Goal: Information Seeking & Learning: Learn about a topic

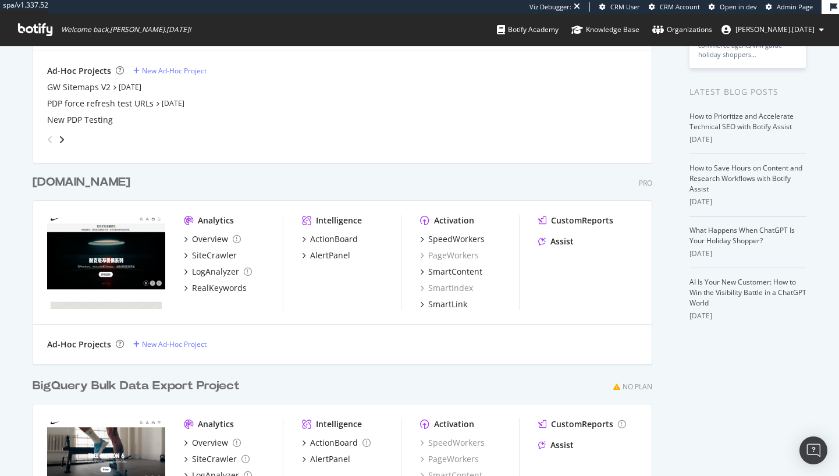
scroll to position [213, 0]
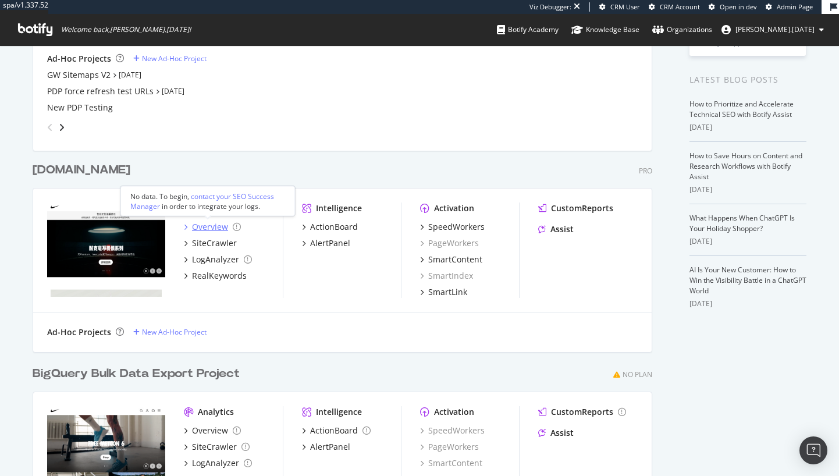
click at [200, 228] on div "Overview" at bounding box center [210, 227] width 36 height 12
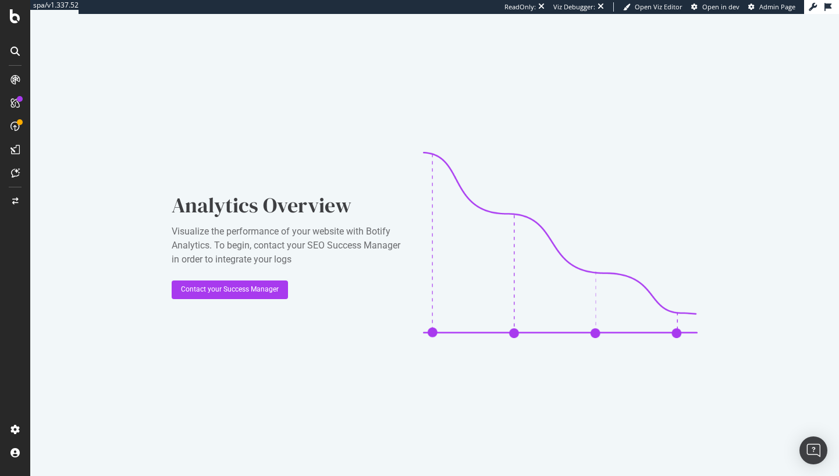
click at [15, 81] on icon at bounding box center [14, 79] width 9 height 9
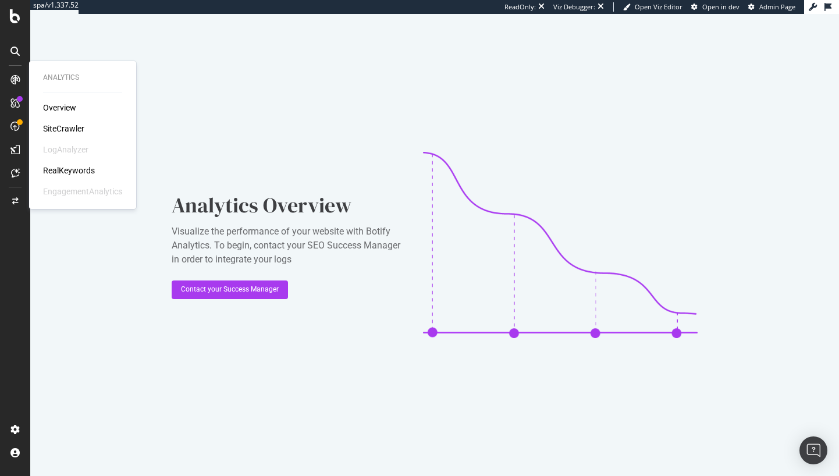
click at [15, 80] on icon at bounding box center [14, 79] width 9 height 9
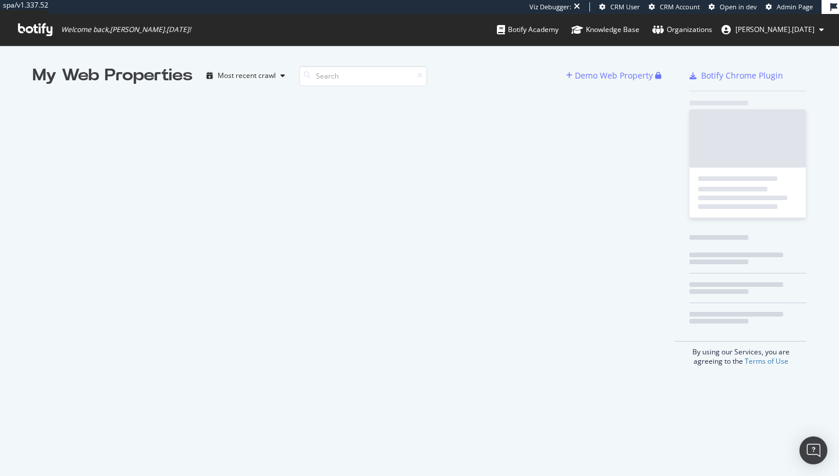
scroll to position [467, 821]
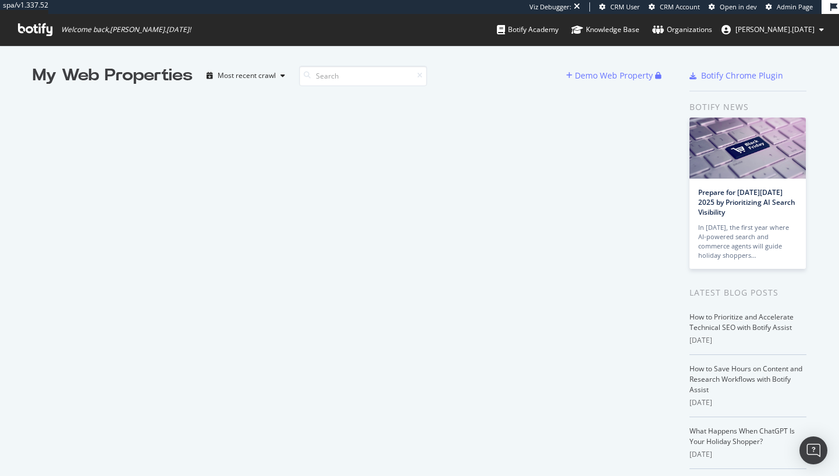
click at [338, 150] on div "My Web Properties Most recent crawl Demo Web Property" at bounding box center [354, 314] width 643 height 500
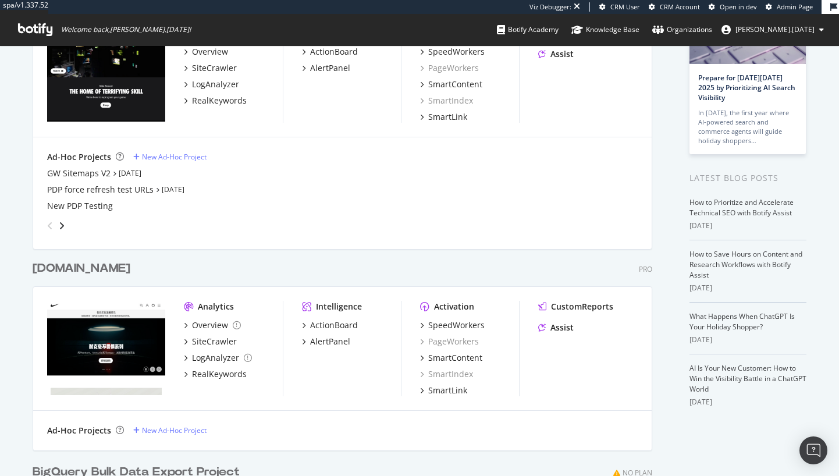
scroll to position [174, 0]
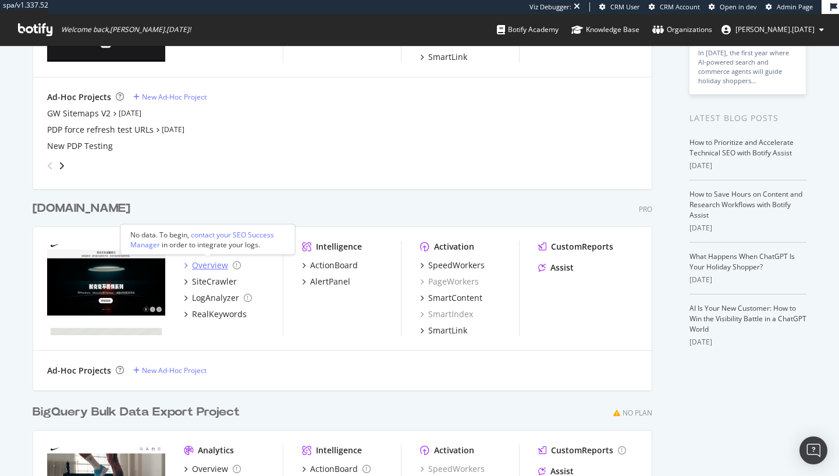
click at [202, 267] on div "Overview" at bounding box center [210, 265] width 36 height 12
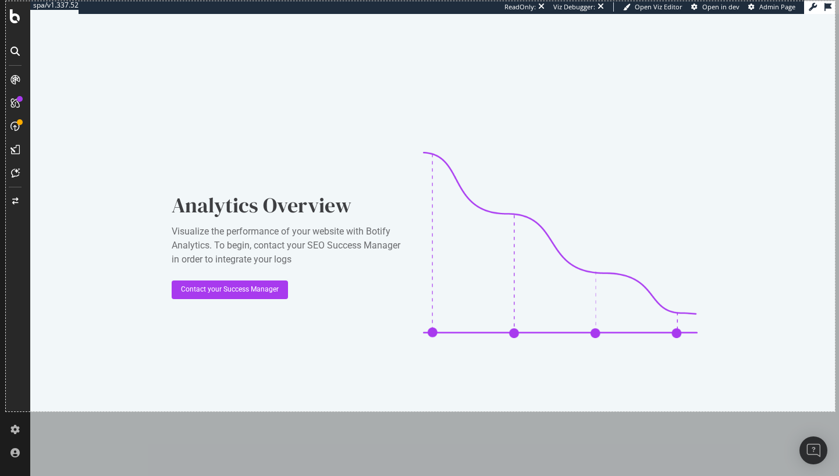
drag, startPoint x: 6, startPoint y: 1, endPoint x: 835, endPoint y: 411, distance: 924.6
click at [835, 411] on div "1425 X 705" at bounding box center [419, 238] width 839 height 476
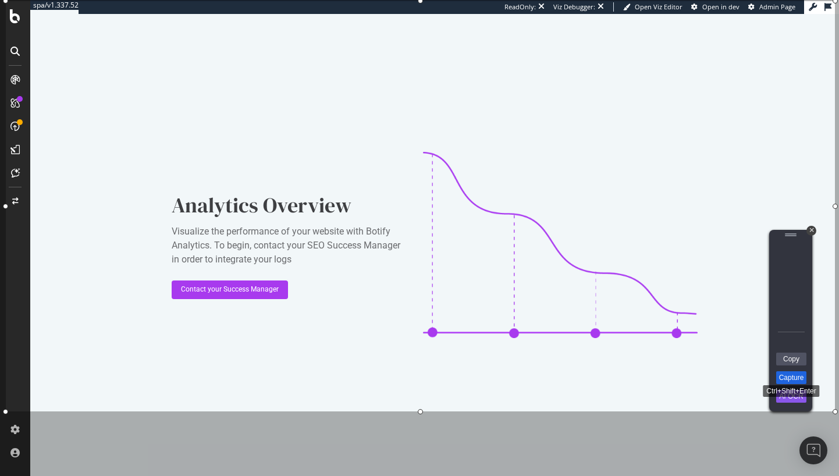
click at [803, 380] on link "Capture" at bounding box center [791, 377] width 30 height 13
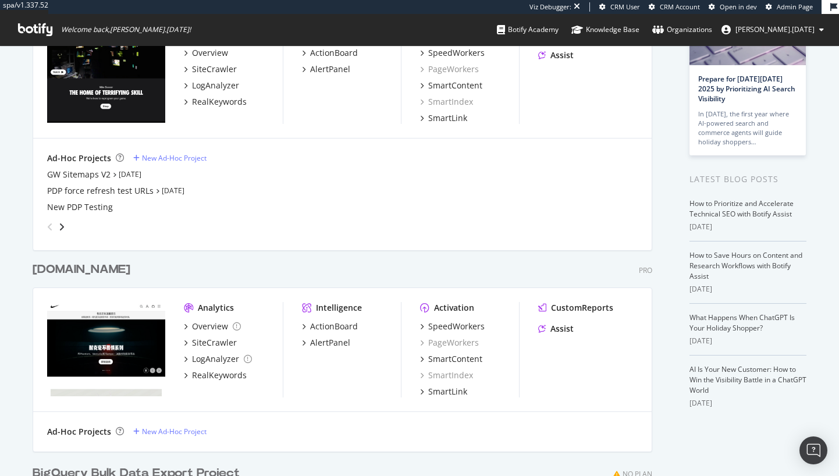
scroll to position [173, 0]
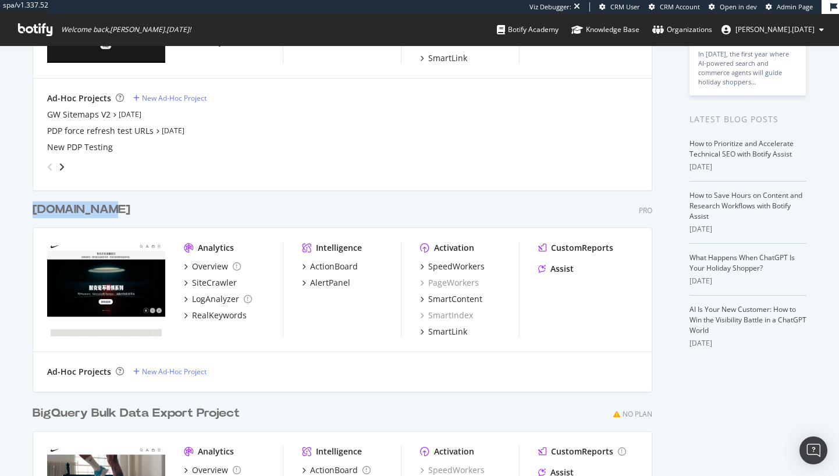
click at [110, 206] on div "nike.com.cn Pro" at bounding box center [342, 209] width 619 height 17
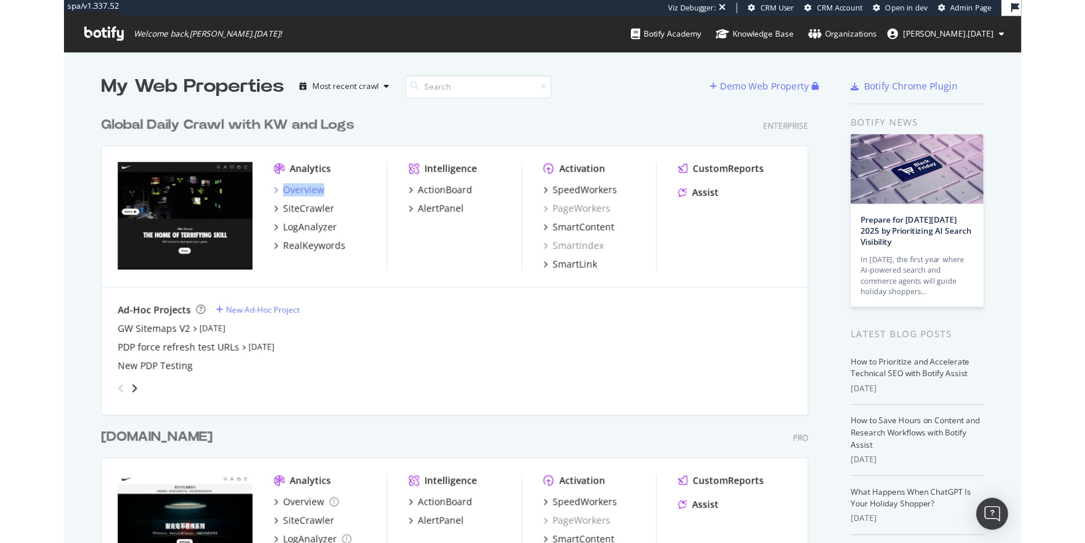
scroll to position [534, 1068]
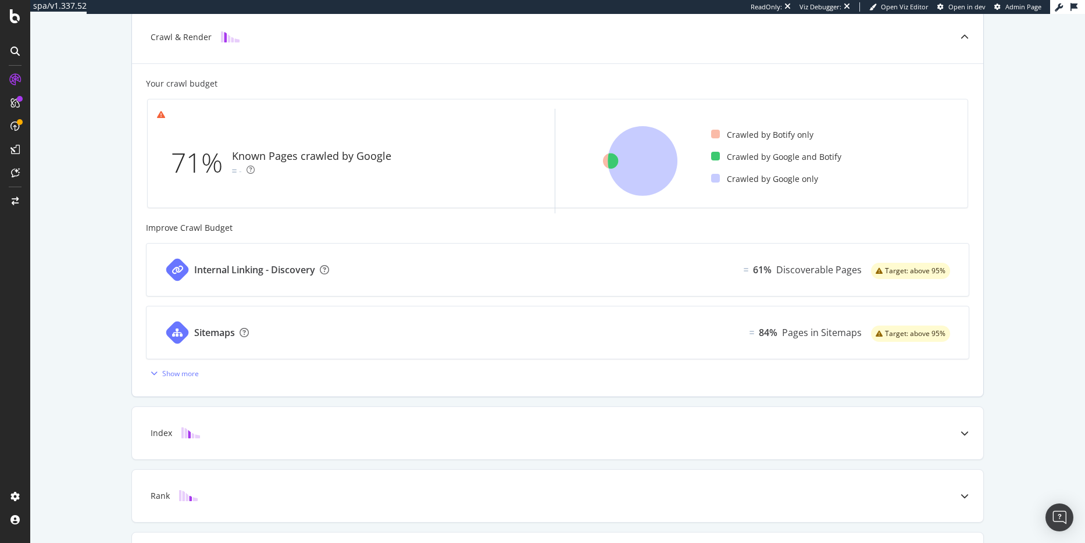
scroll to position [376, 0]
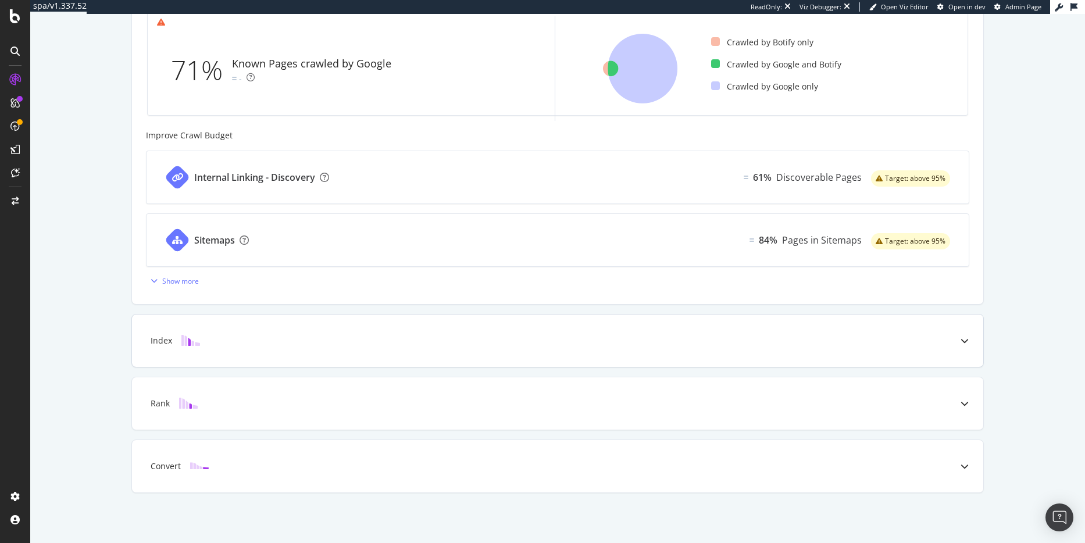
click at [348, 338] on div "Index" at bounding box center [539, 341] width 805 height 12
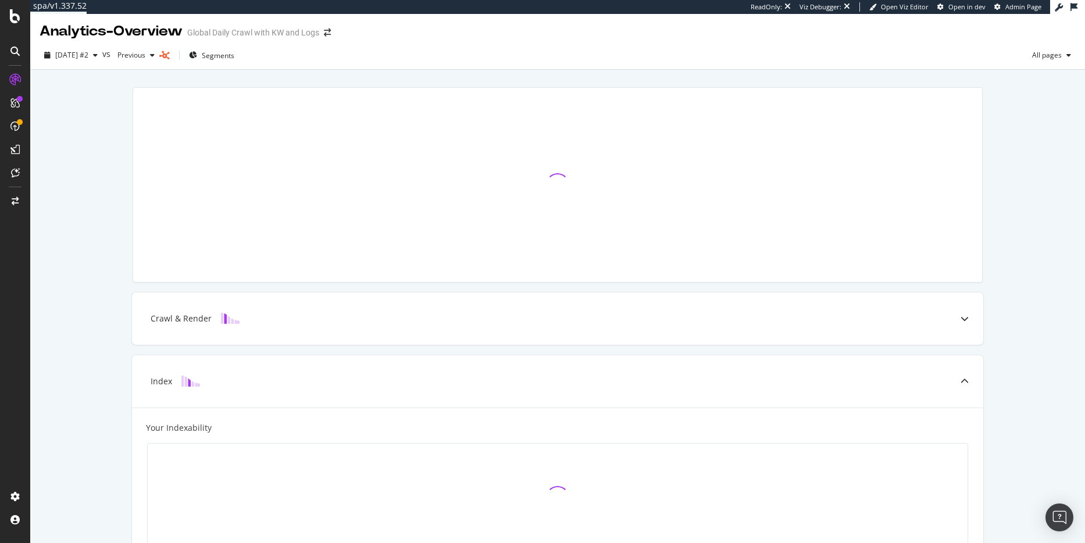
scroll to position [0, 0]
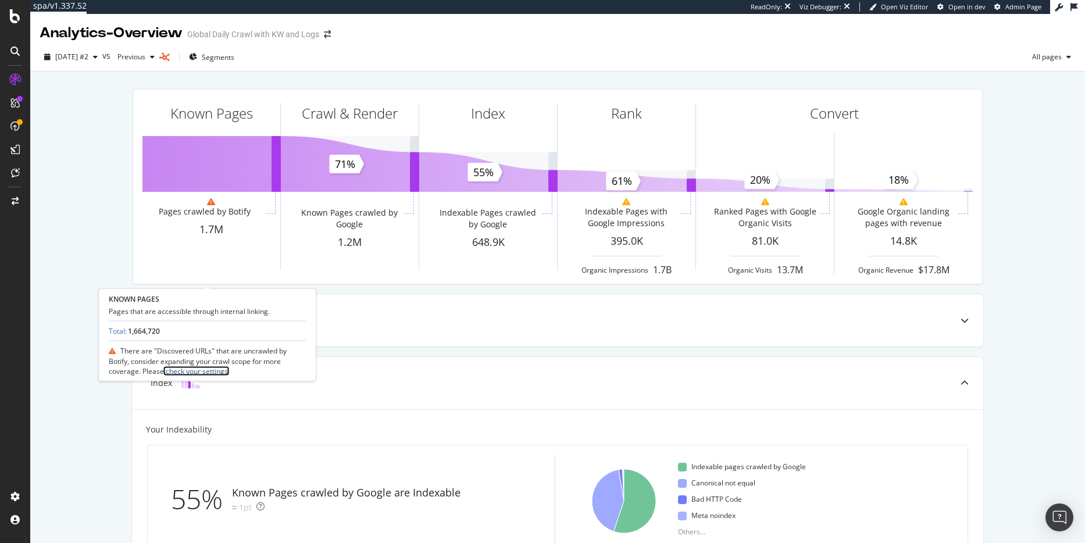
click at [212, 370] on link "check your settings." at bounding box center [197, 371] width 66 height 10
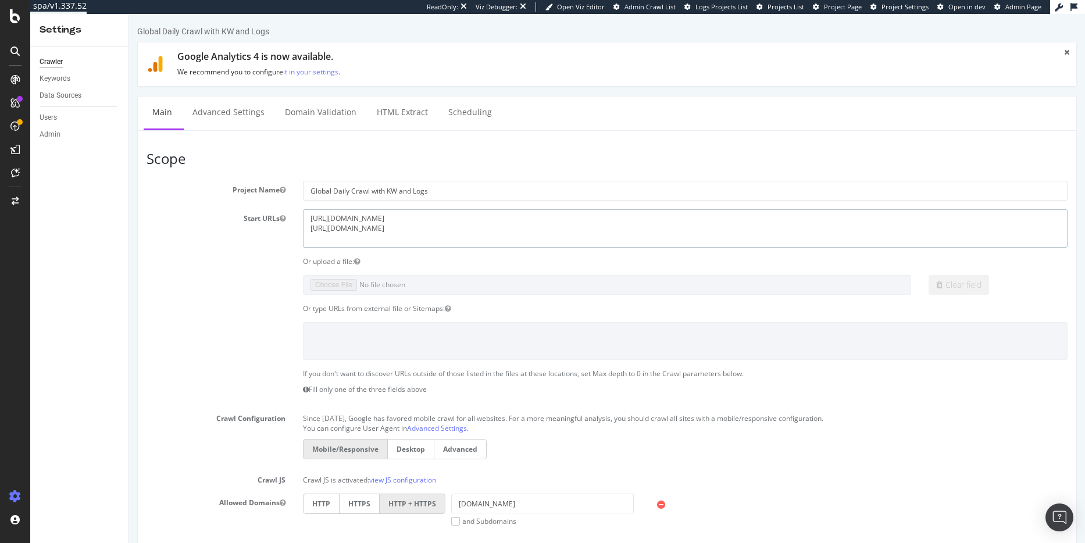
drag, startPoint x: 381, startPoint y: 218, endPoint x: 310, endPoint y: 212, distance: 71.2
click at [310, 212] on textarea "[URL][DOMAIN_NAME] [URL][DOMAIN_NAME]" at bounding box center [685, 228] width 765 height 38
click at [173, 300] on section "Project Name Global Daily Crawl with KW and Logs Start URLs https://m.nike.com/…" at bounding box center [607, 481] width 921 height 601
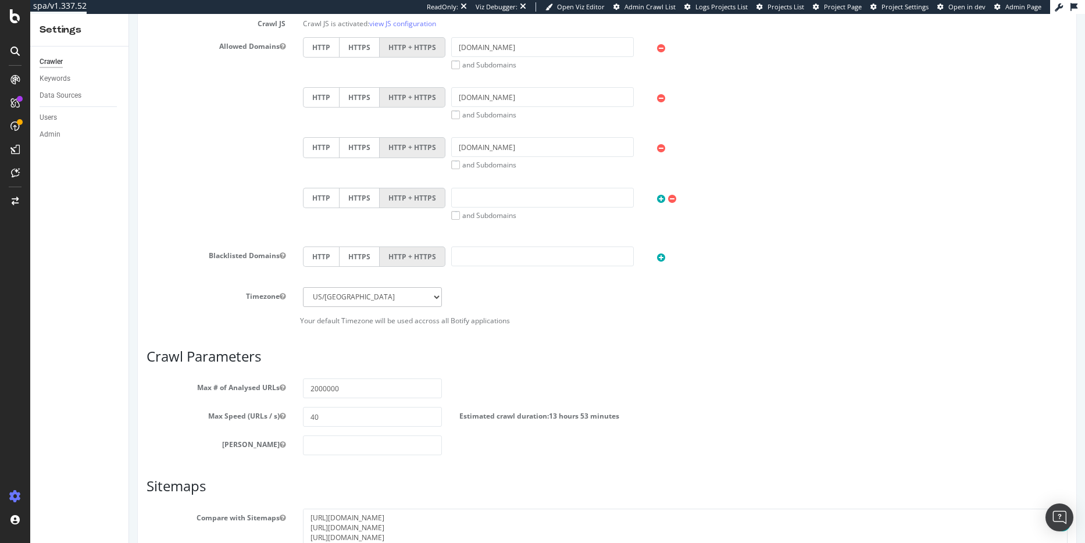
scroll to position [464, 0]
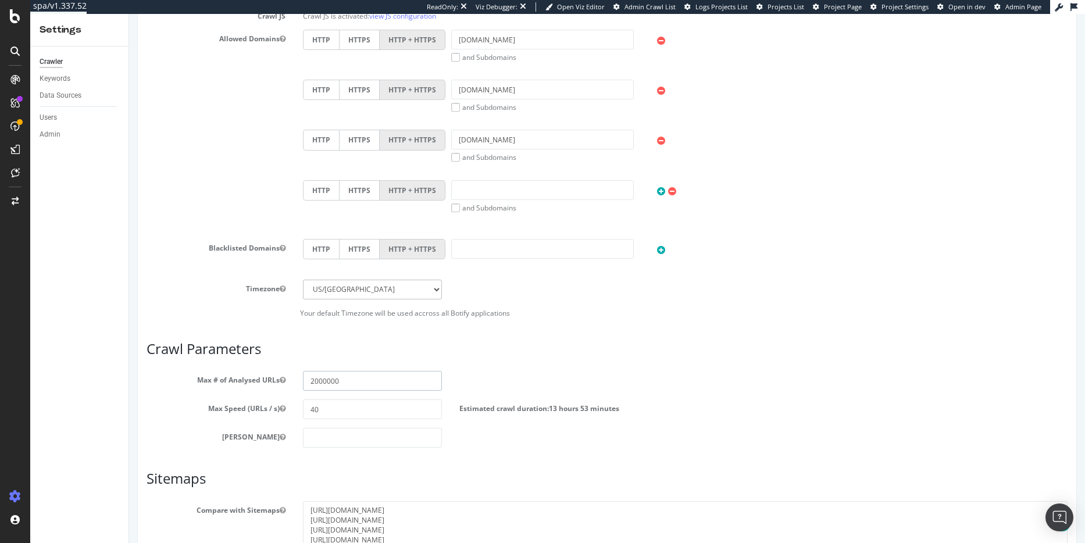
click at [324, 382] on input "2000000" at bounding box center [372, 381] width 139 height 20
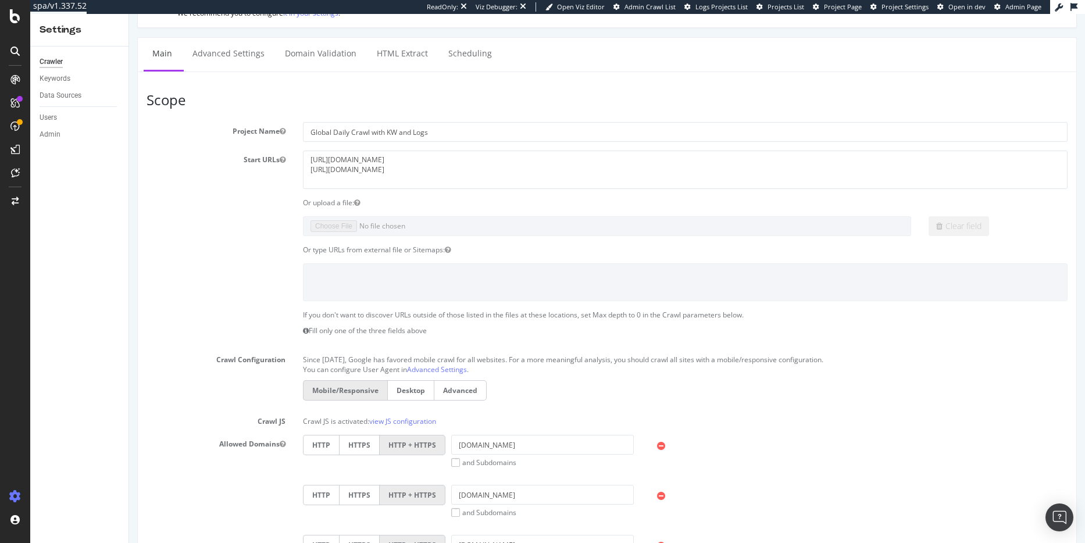
scroll to position [0, 0]
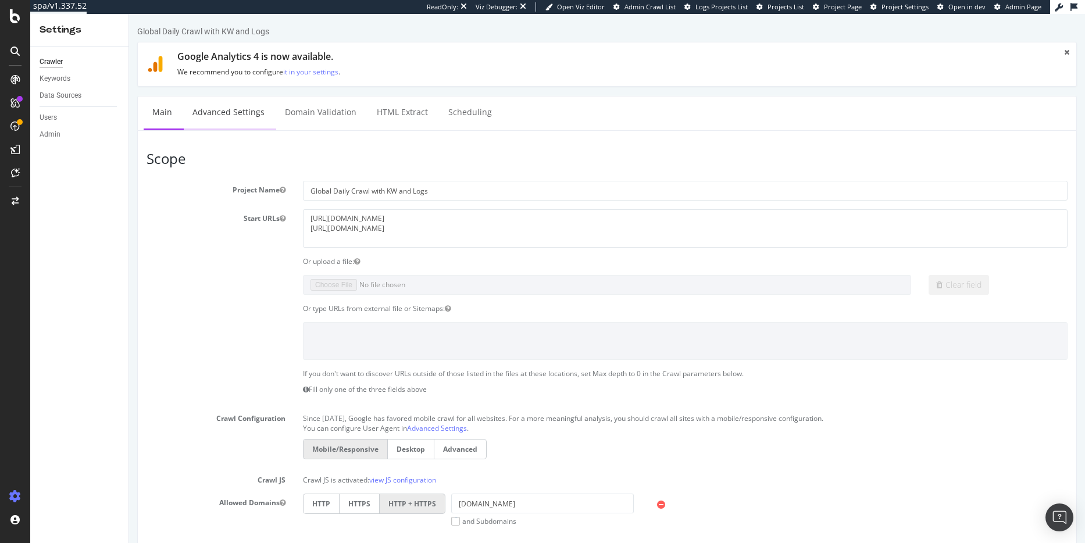
click at [238, 115] on link "Advanced Settings" at bounding box center [229, 113] width 90 height 32
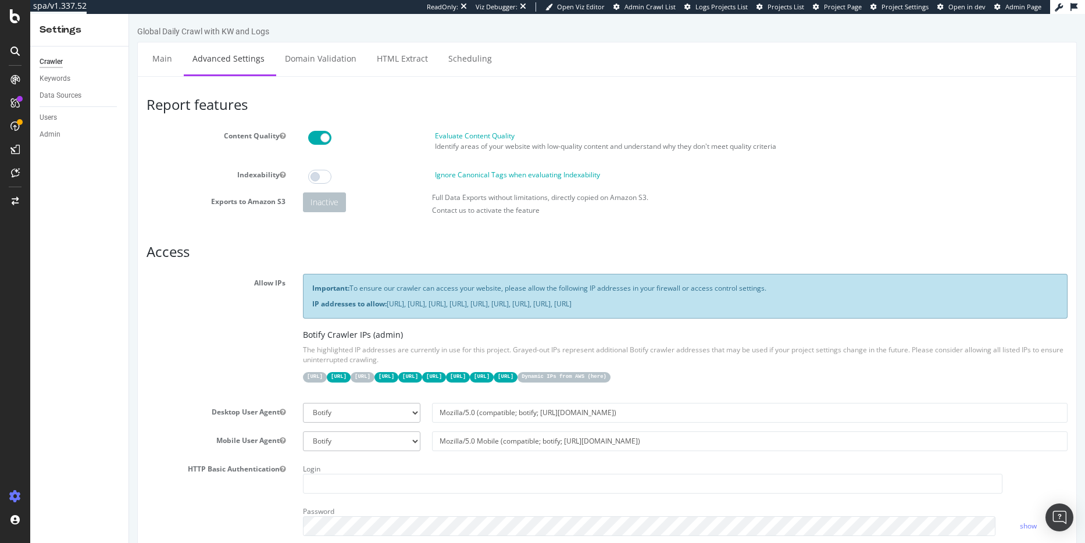
click at [470, 137] on label "Evaluate Content Quality" at bounding box center [475, 136] width 80 height 10
click at [129, 14] on input "Evaluate Content Quality" at bounding box center [129, 14] width 0 height 0
click at [470, 137] on label "Evaluate Content Quality" at bounding box center [475, 136] width 80 height 10
click at [129, 14] on input "Evaluate Content Quality" at bounding box center [129, 14] width 0 height 0
drag, startPoint x: 452, startPoint y: 134, endPoint x: 425, endPoint y: 134, distance: 27.9
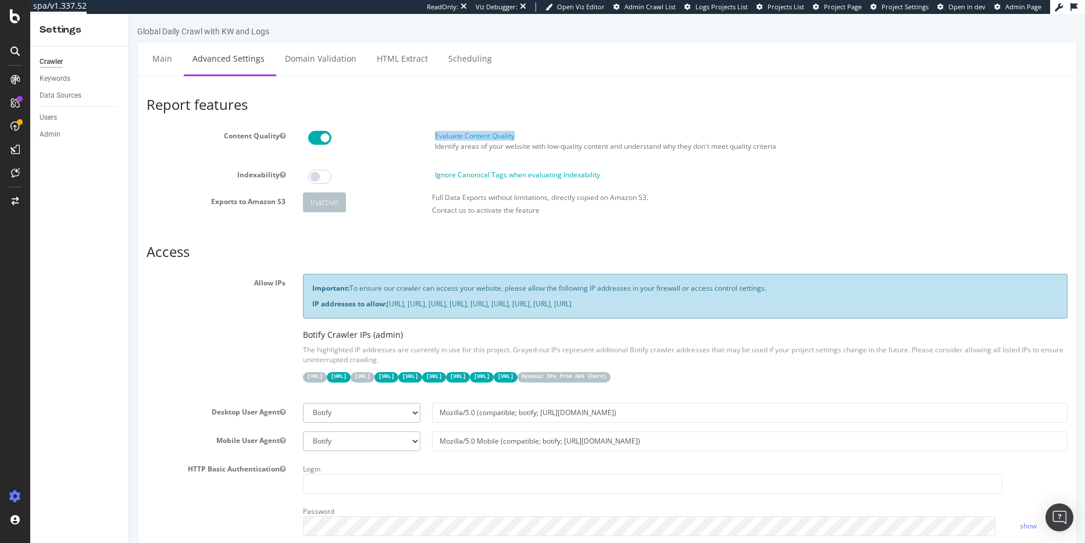
click at [425, 134] on div "Evaluate Content Quality Identify areas of your website with low-quality conten…" at bounding box center [686, 144] width 773 height 26
click at [817, 153] on div "Evaluate Content Quality Identify areas of your website with low-quality conten…" at bounding box center [751, 144] width 644 height 26
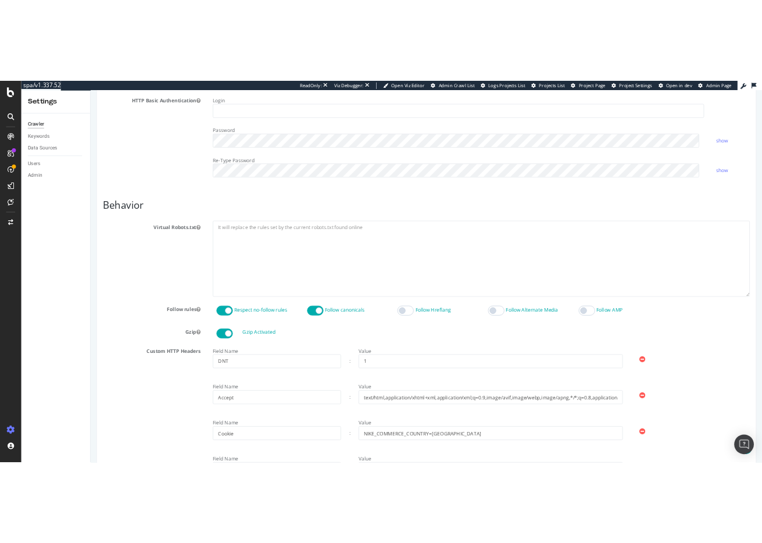
scroll to position [449, 0]
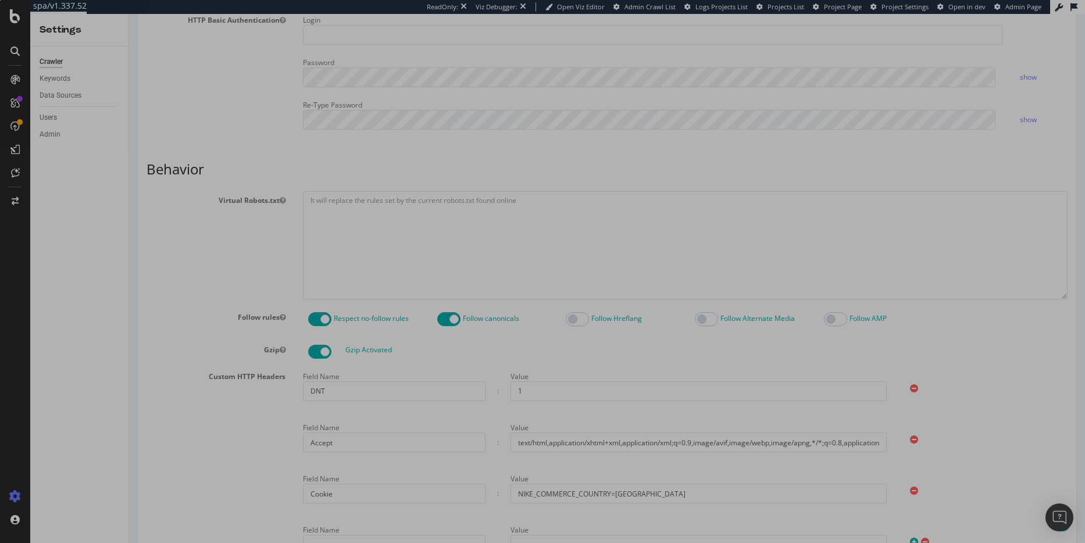
click at [55, 290] on div "0 X 0" at bounding box center [542, 271] width 1085 height 543
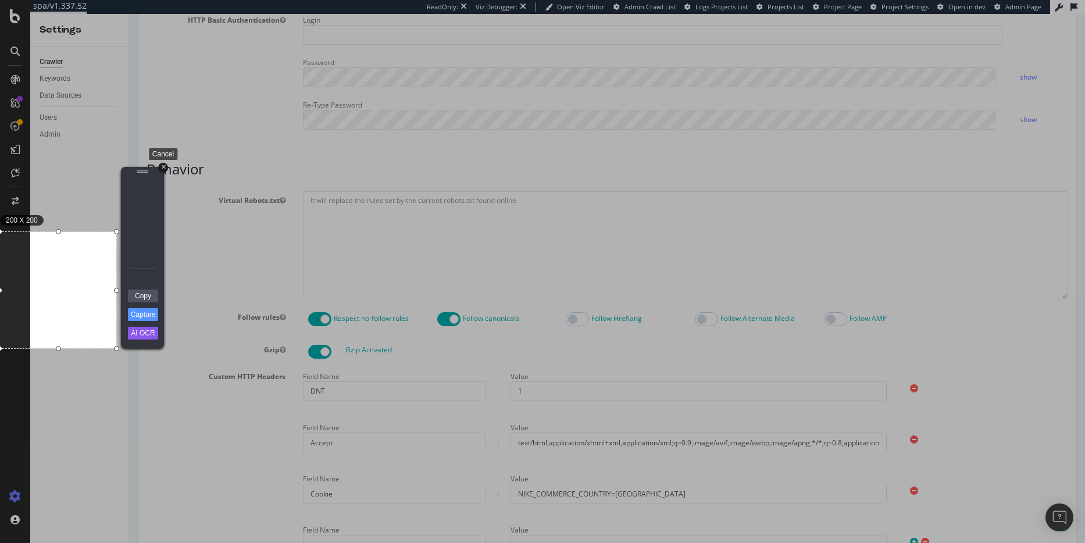
drag, startPoint x: 165, startPoint y: 169, endPoint x: 36, endPoint y: 155, distance: 129.9
click at [165, 169] on div "+" at bounding box center [163, 168] width 10 height 10
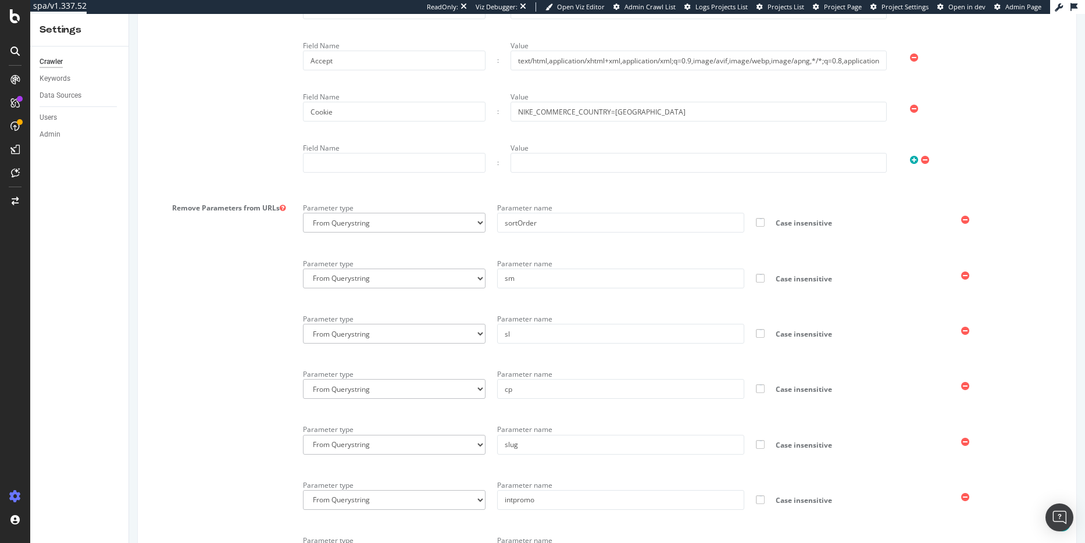
scroll to position [838, 0]
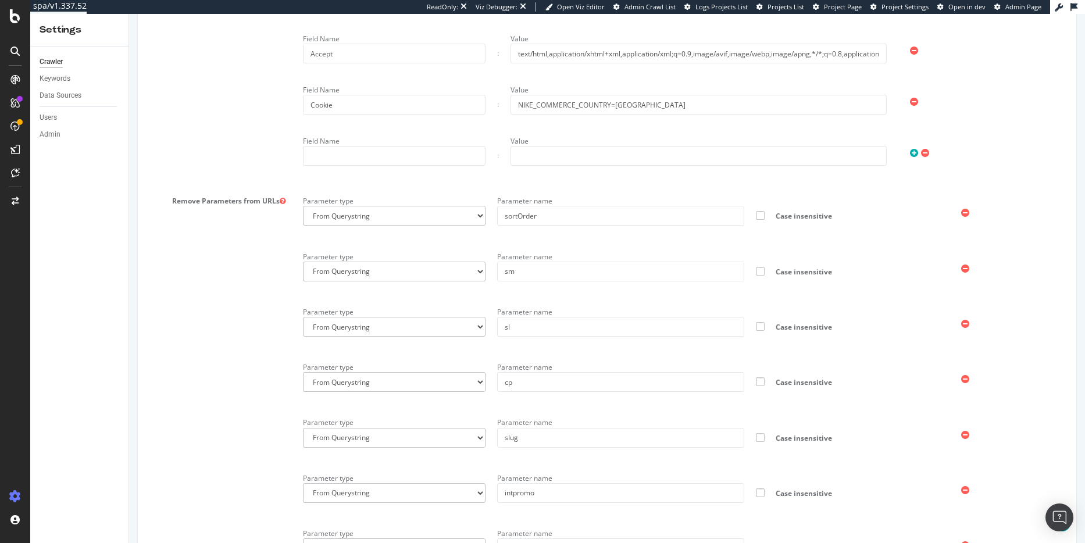
click at [281, 199] on icon at bounding box center [283, 201] width 6 height 7
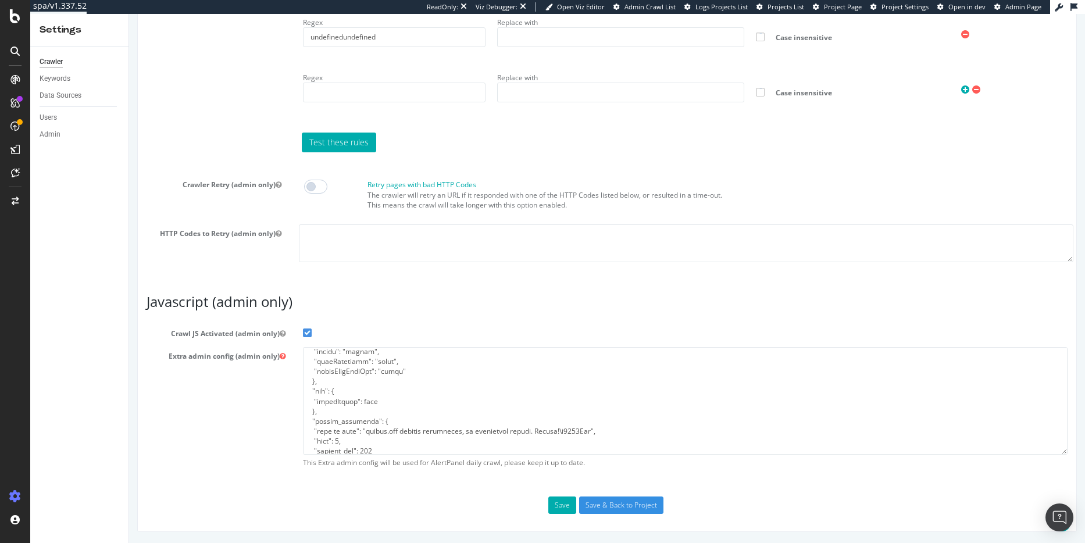
scroll to position [687, 0]
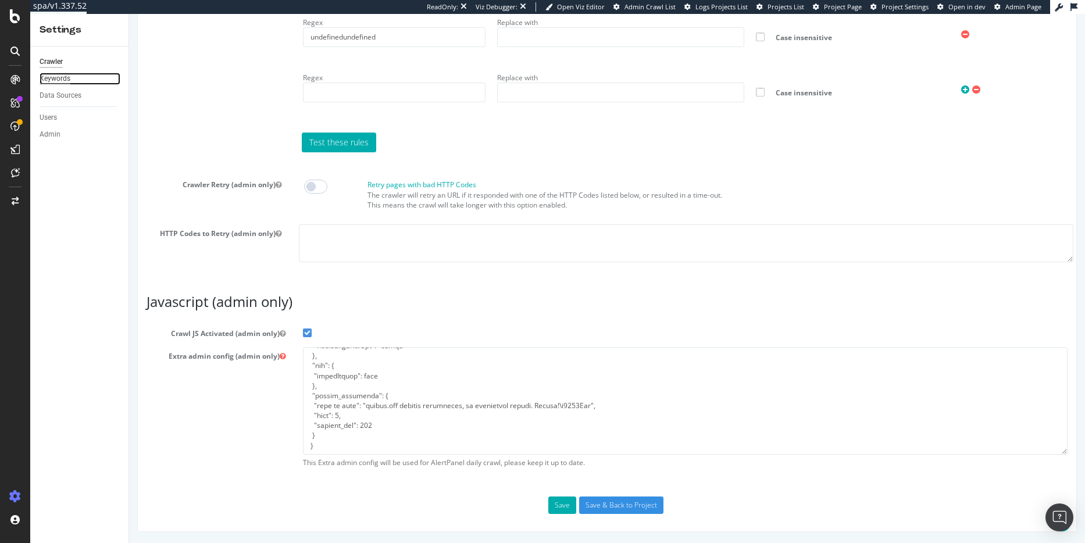
click at [65, 80] on div "Keywords" at bounding box center [55, 79] width 31 height 12
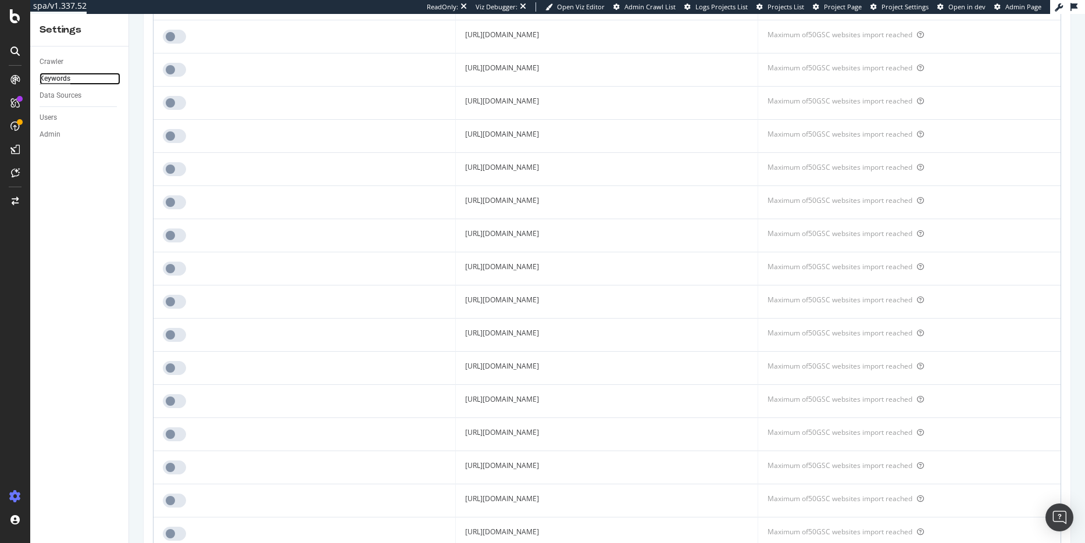
scroll to position [1090, 0]
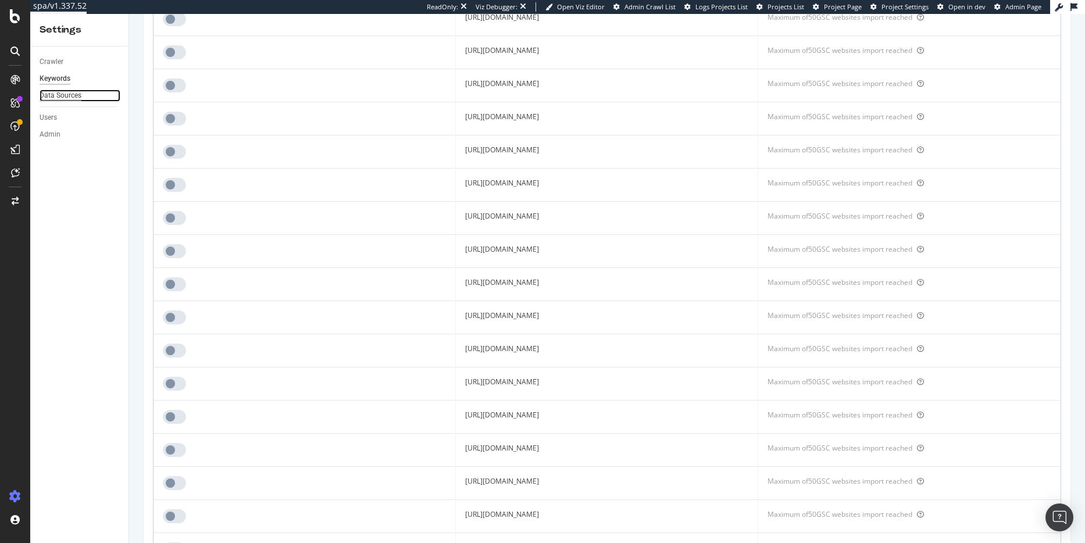
click at [60, 99] on div "Data Sources" at bounding box center [61, 96] width 42 height 12
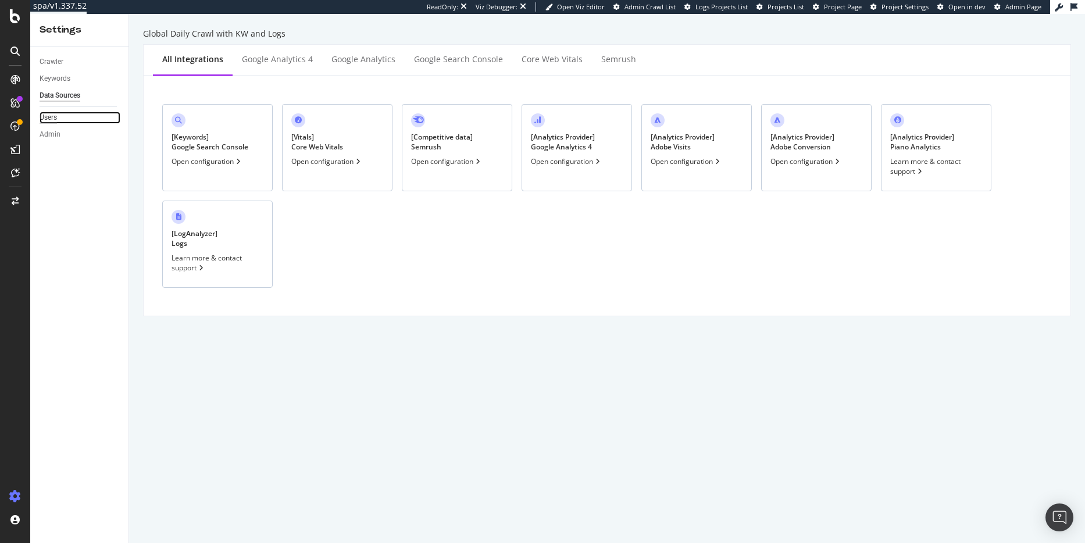
click at [48, 116] on div "Users" at bounding box center [48, 118] width 17 height 12
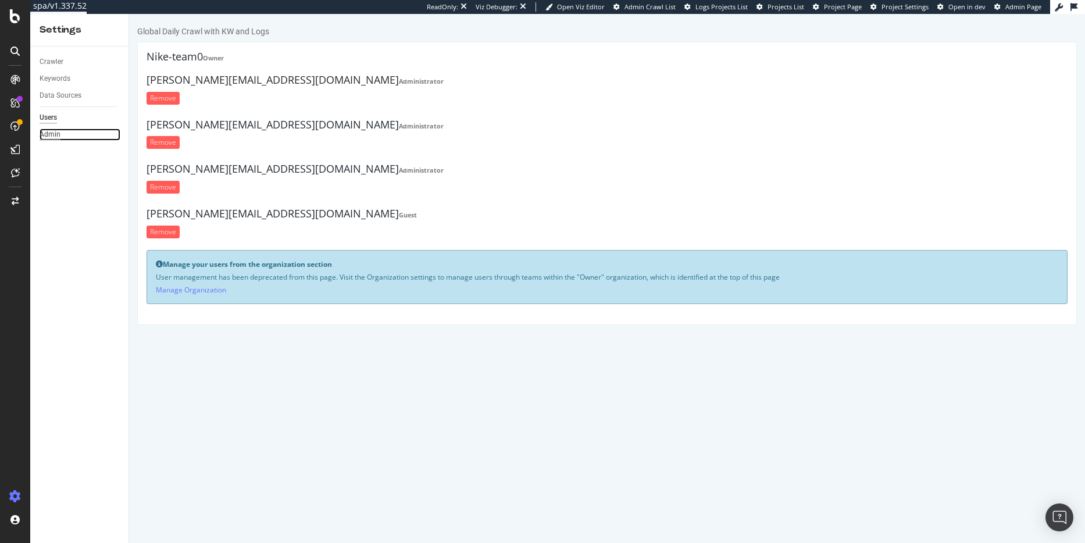
click at [54, 133] on div "Admin" at bounding box center [50, 135] width 21 height 12
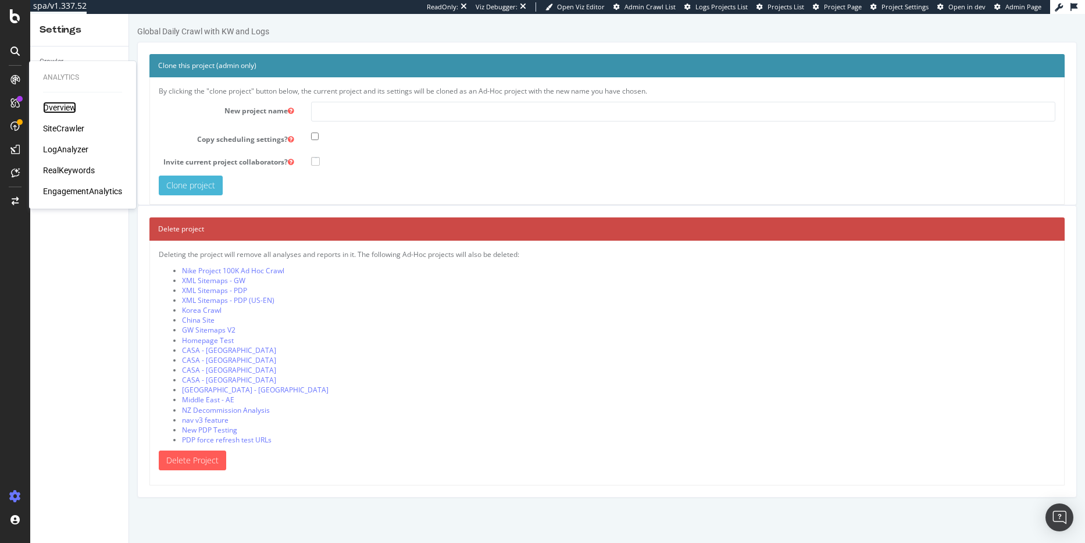
click at [57, 106] on div "Overview" at bounding box center [59, 108] width 33 height 12
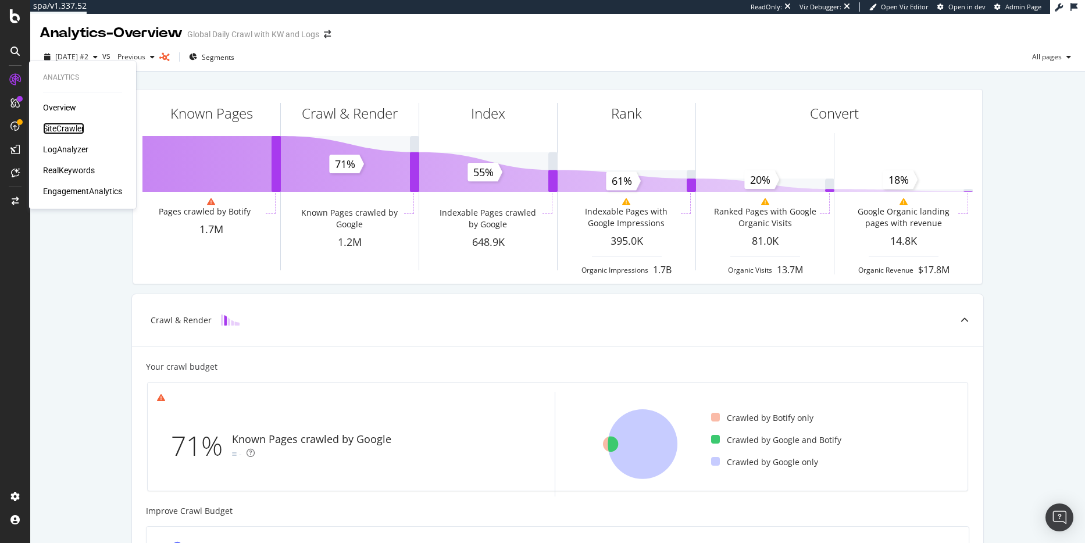
click at [54, 129] on div "SiteCrawler" at bounding box center [63, 129] width 41 height 12
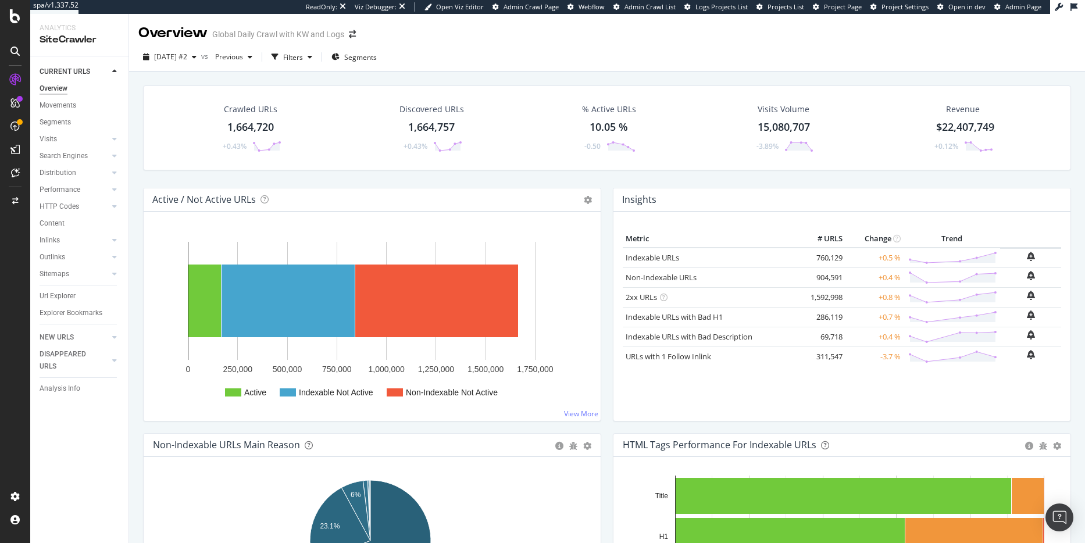
click at [572, 176] on div "Crawled URLs 1,664,720 +0.43% Discovered URLs 1,664,757 +0.43% % Active URLs 10…" at bounding box center [607, 136] width 940 height 102
click at [197, 58] on icon "button" at bounding box center [194, 57] width 5 height 7
click at [91, 475] on div "CURRENT URLS Overview Movements Segments Visits Analysis Orphan URLs Search Eng…" at bounding box center [79, 299] width 98 height 487
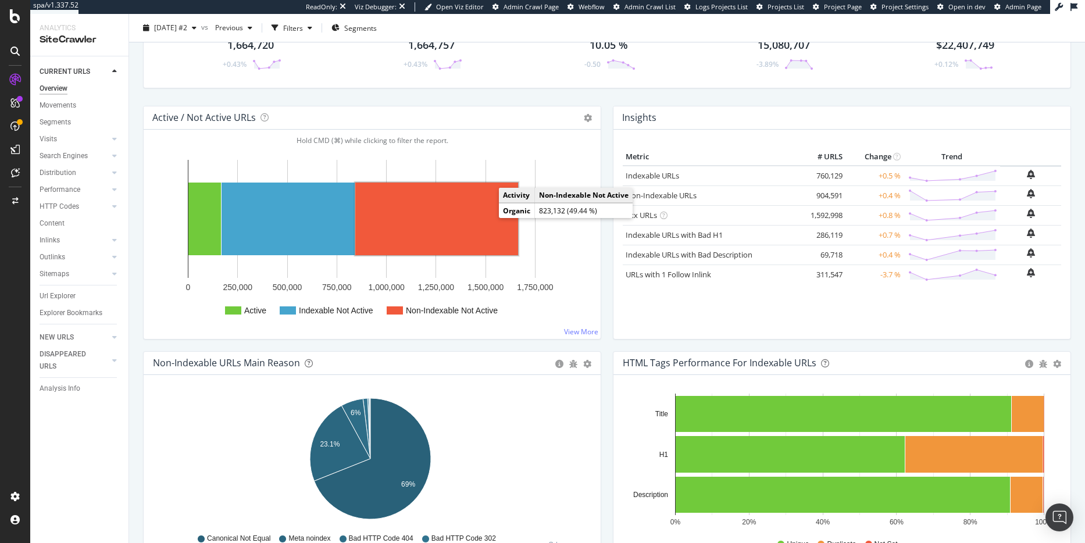
scroll to position [60, 0]
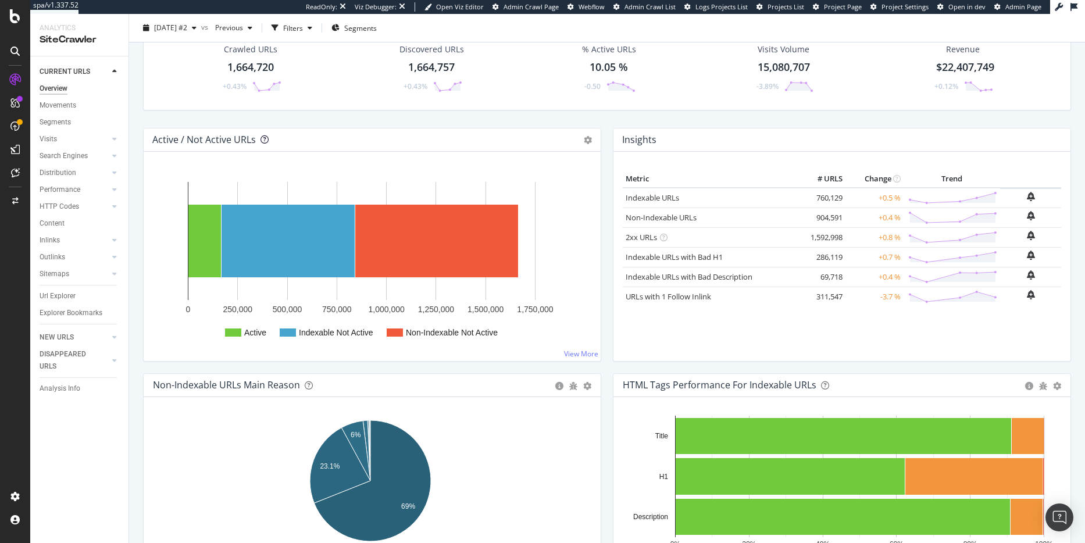
click at [261, 141] on icon at bounding box center [265, 139] width 8 height 8
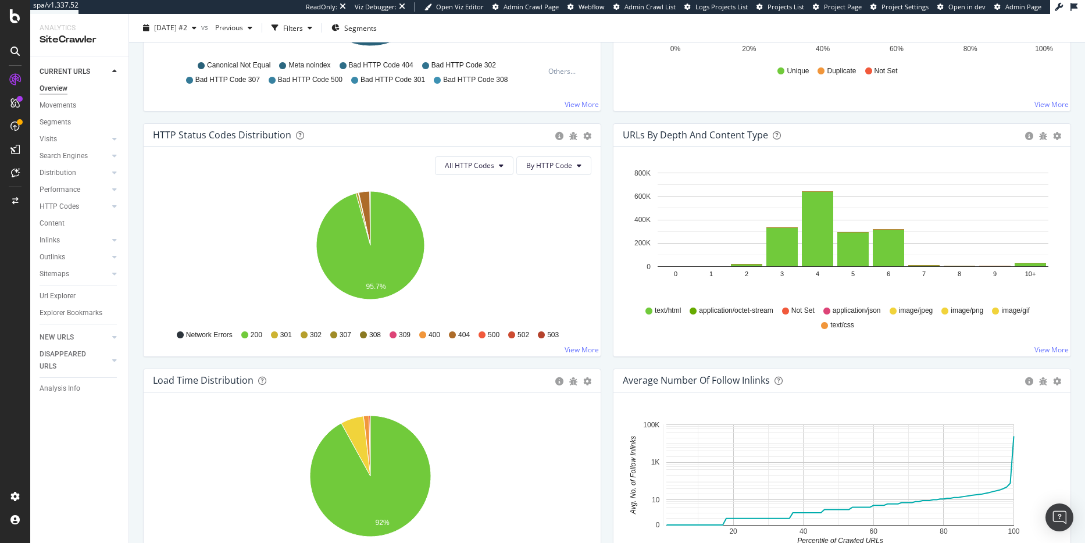
scroll to position [570, 0]
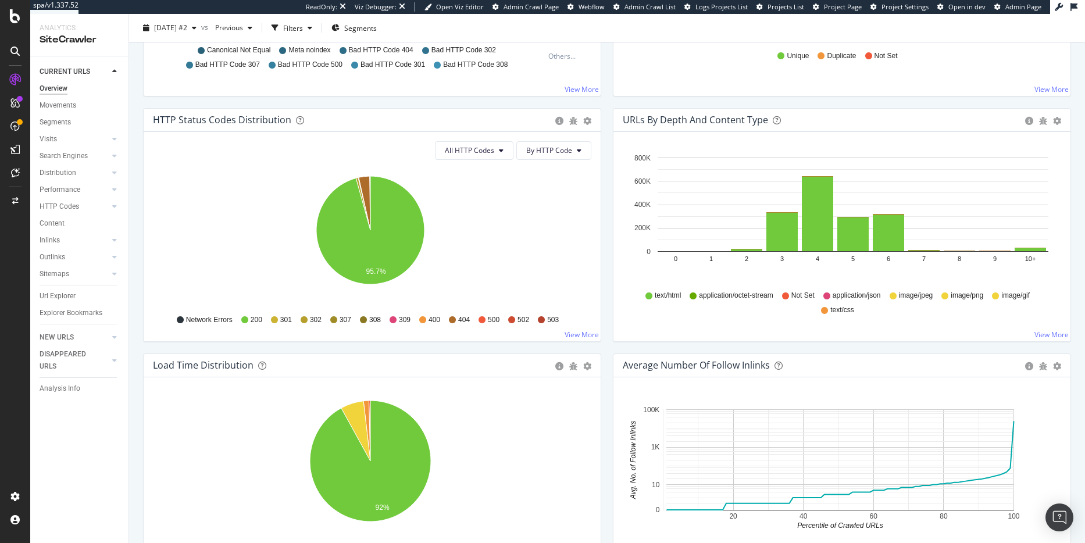
click at [674, 261] on text "0" at bounding box center [675, 258] width 3 height 7
click at [706, 251] on rect "A chart." at bounding box center [853, 251] width 391 height 1
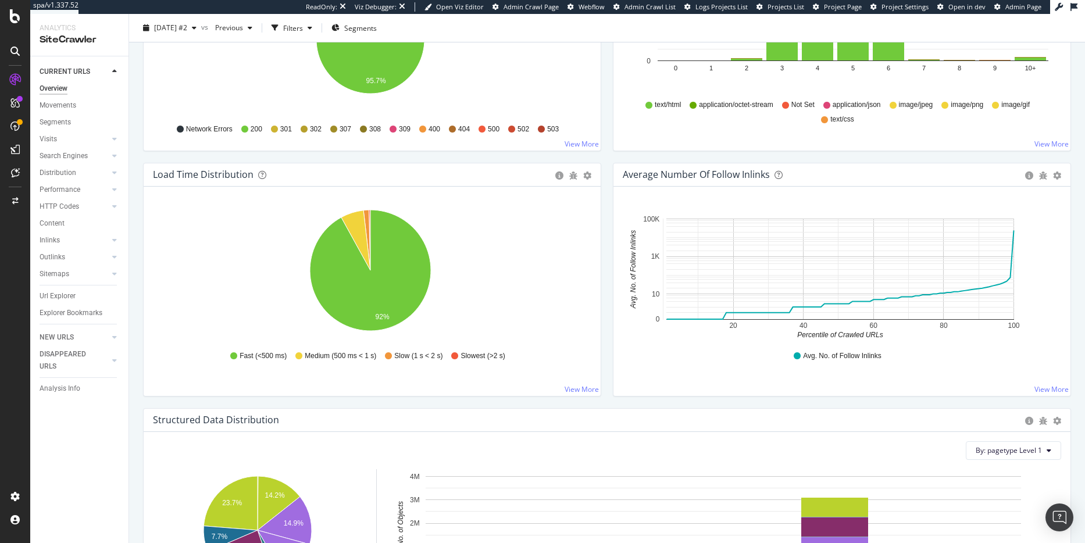
scroll to position [769, 0]
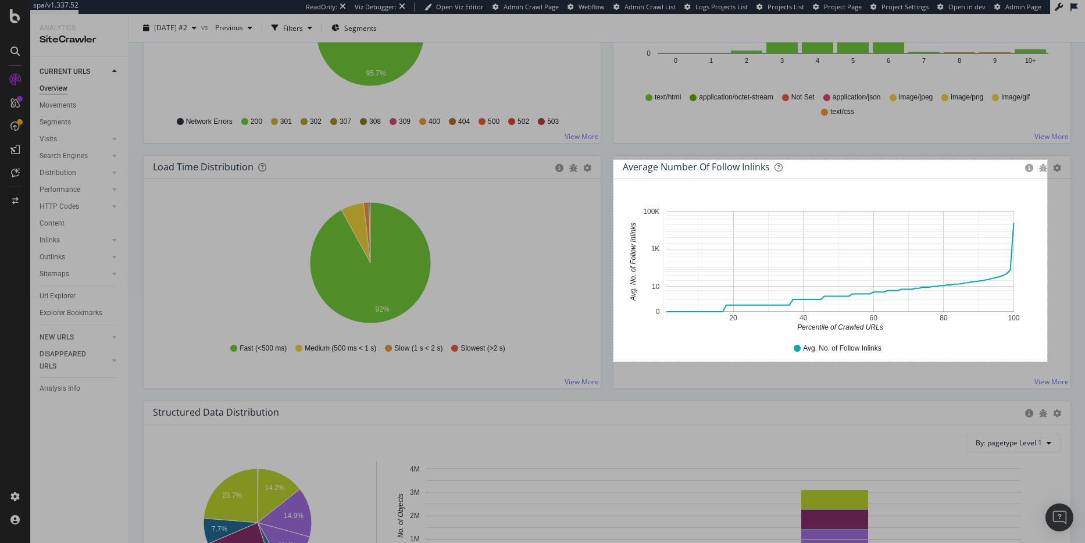
drag, startPoint x: 614, startPoint y: 160, endPoint x: 1047, endPoint y: 362, distance: 478.5
click at [838, 362] on div "746 X 347" at bounding box center [542, 271] width 1085 height 543
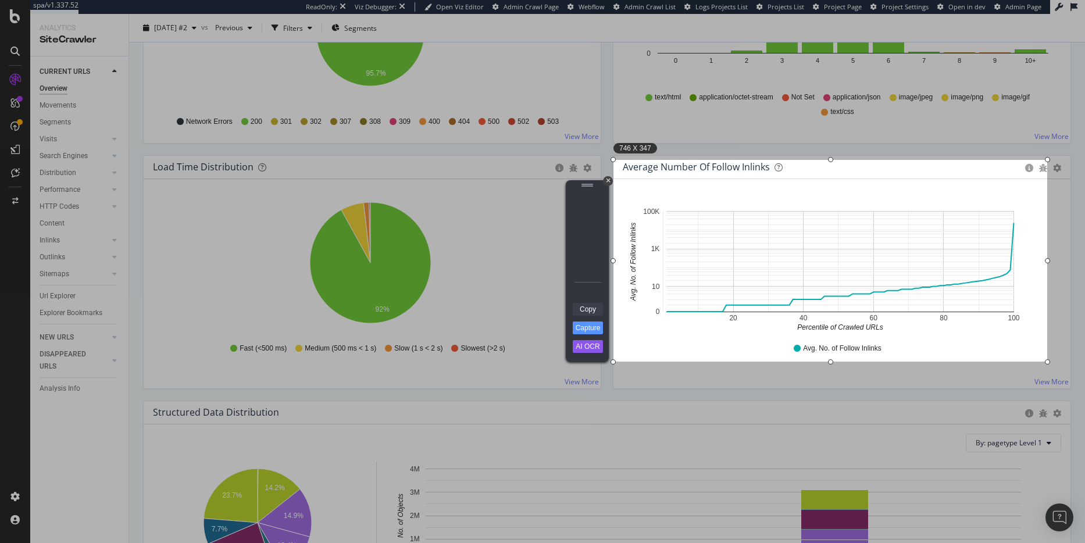
click at [594, 310] on link "Copy" at bounding box center [588, 309] width 30 height 13
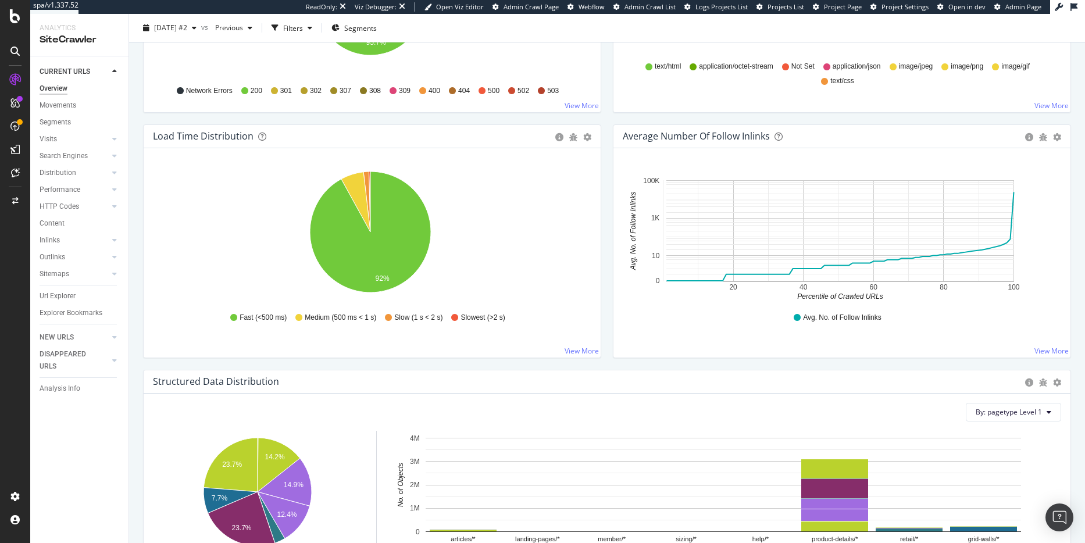
scroll to position [807, 0]
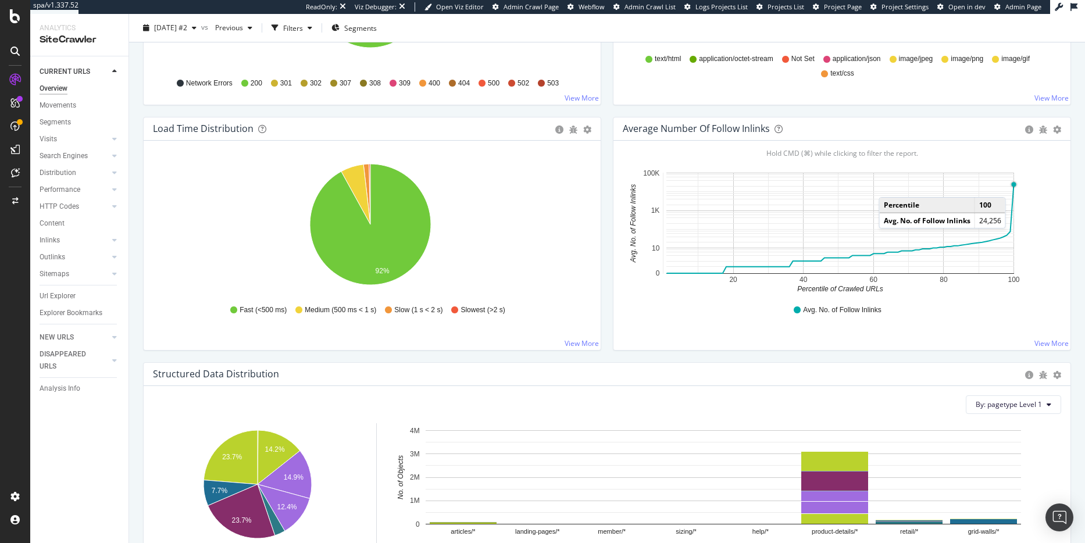
click at [838, 186] on circle "A chart." at bounding box center [1014, 184] width 5 height 5
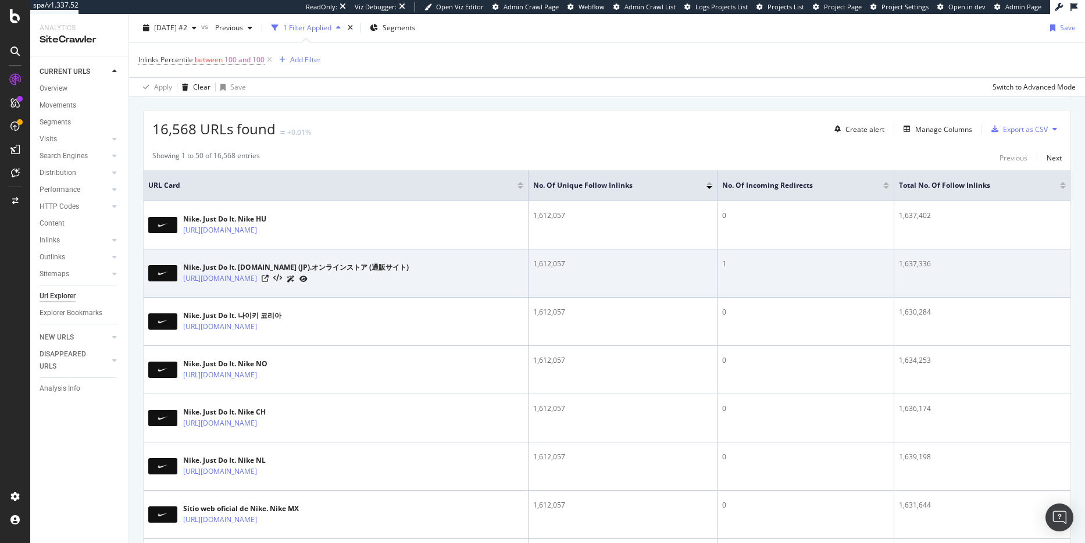
scroll to position [135, 0]
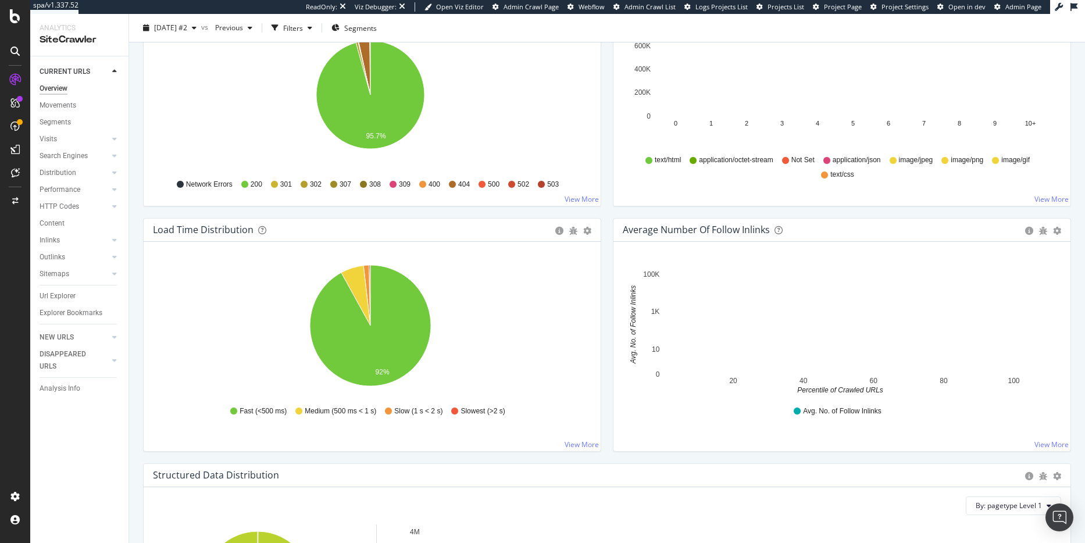
scroll to position [714, 0]
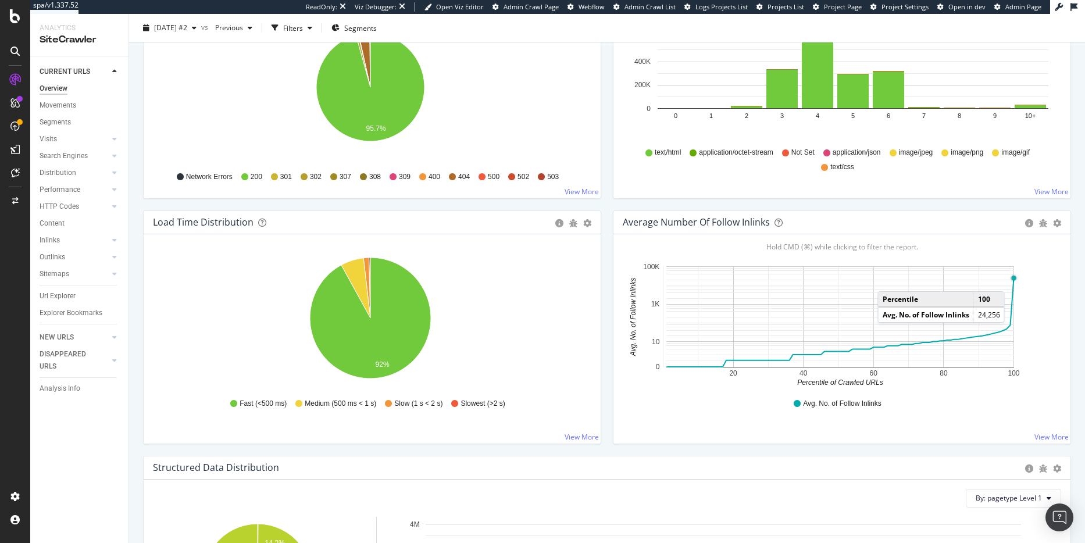
click at [838, 280] on circle "A chart." at bounding box center [1014, 278] width 5 height 5
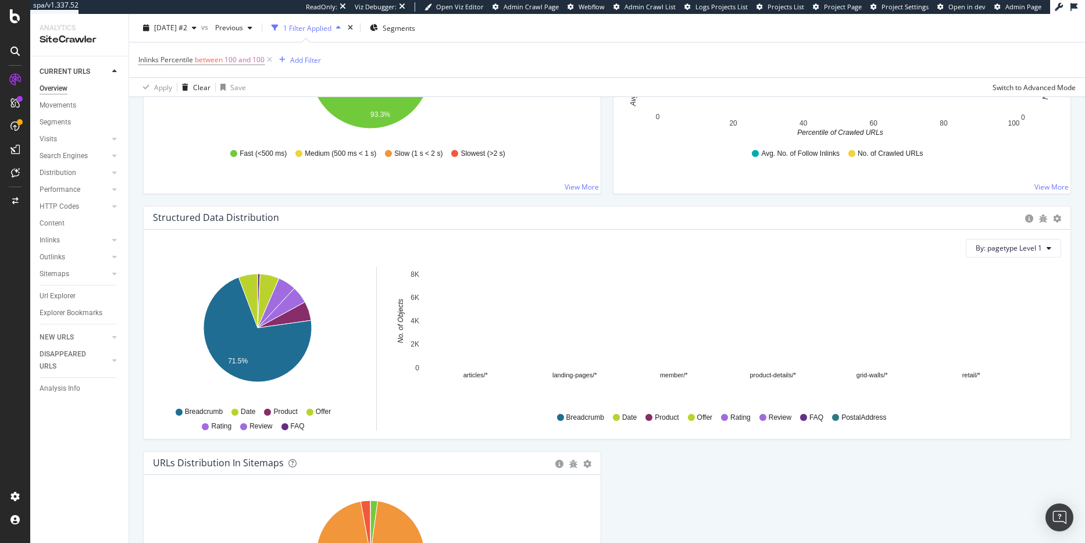
scroll to position [1026, 0]
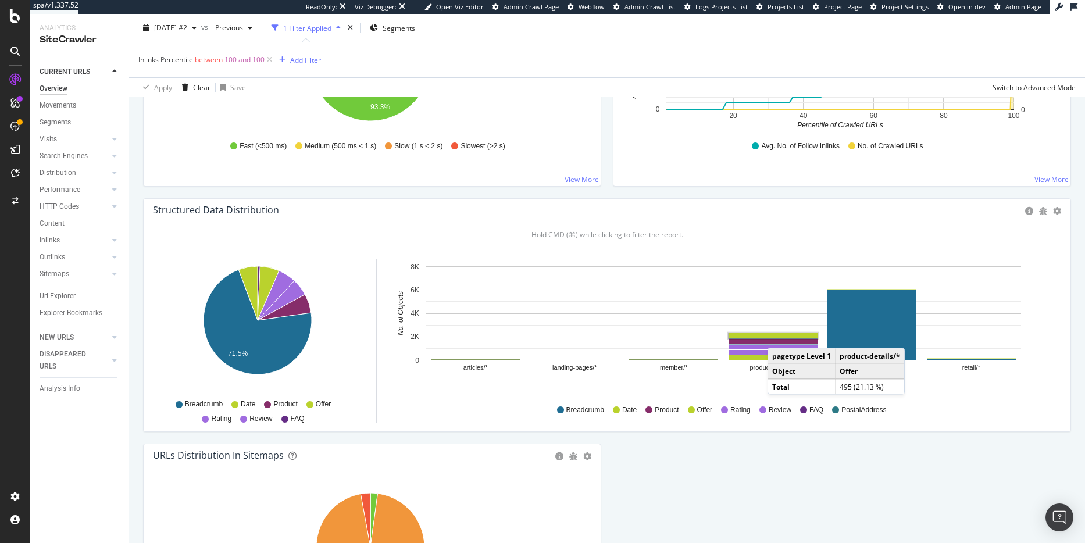
click at [779, 337] on rect "A chart." at bounding box center [773, 335] width 89 height 5
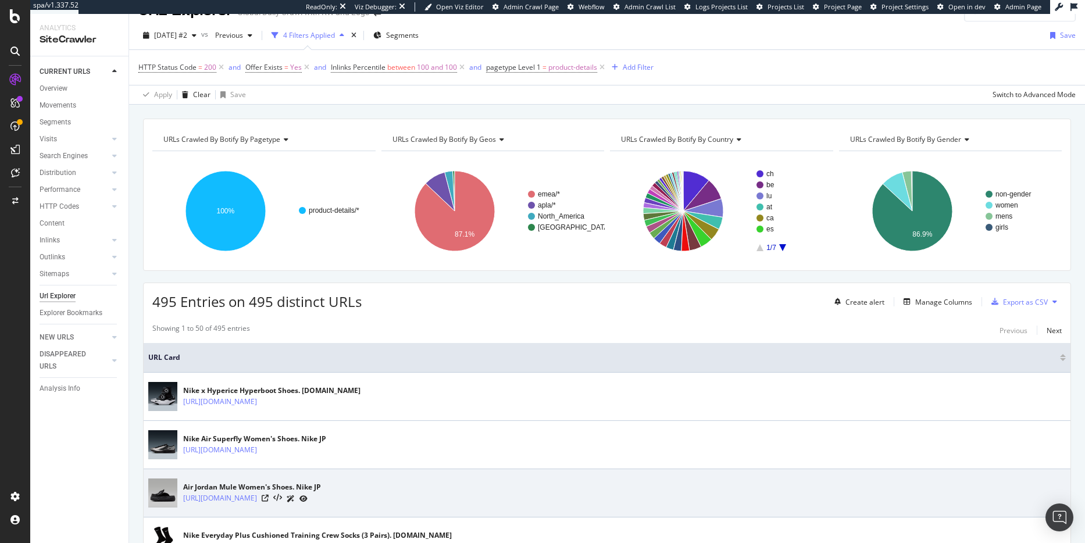
scroll to position [190, 0]
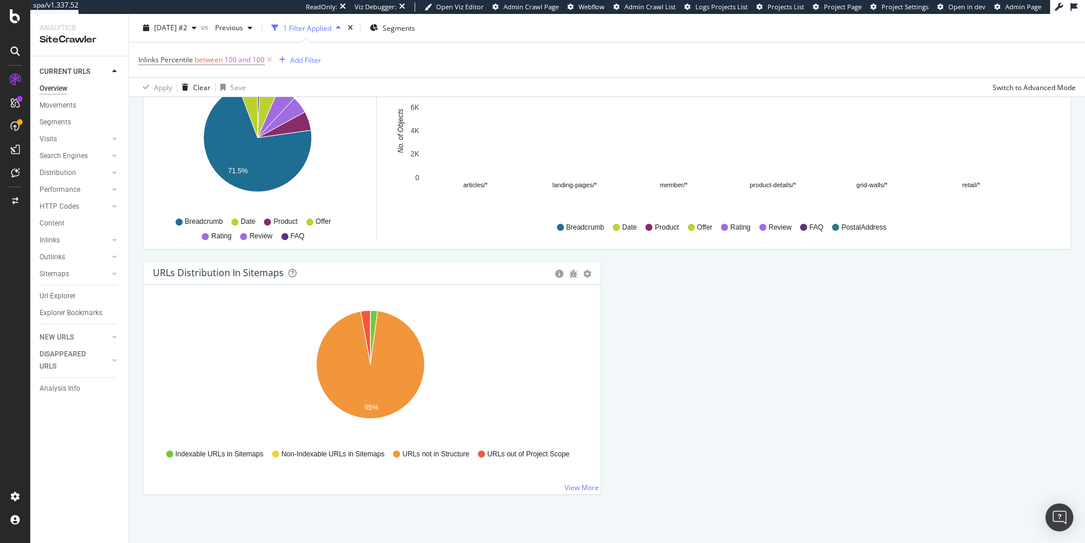
scroll to position [1213, 0]
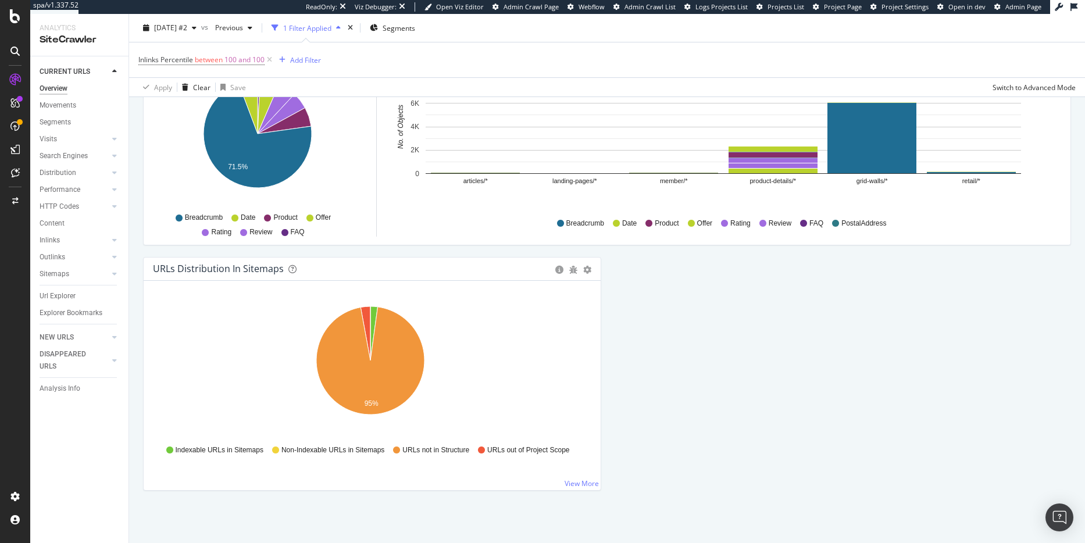
click at [345, 26] on div "button" at bounding box center [338, 27] width 14 height 7
click at [331, 29] on div "1 Filter Applied" at bounding box center [307, 28] width 48 height 10
click at [96, 104] on link "Movements" at bounding box center [80, 105] width 81 height 12
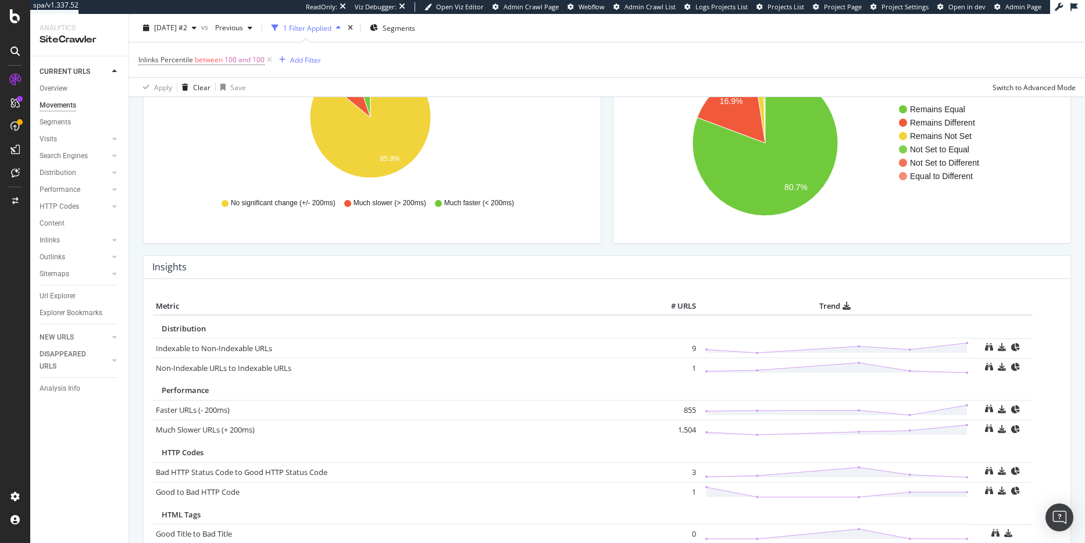
scroll to position [383, 0]
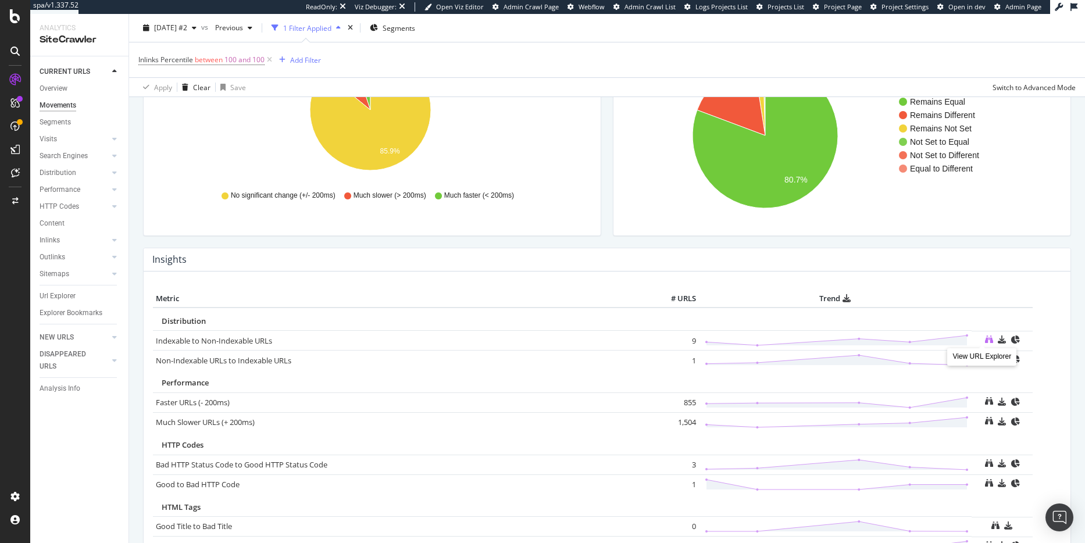
click at [838, 338] on icon at bounding box center [989, 340] width 8 height 8
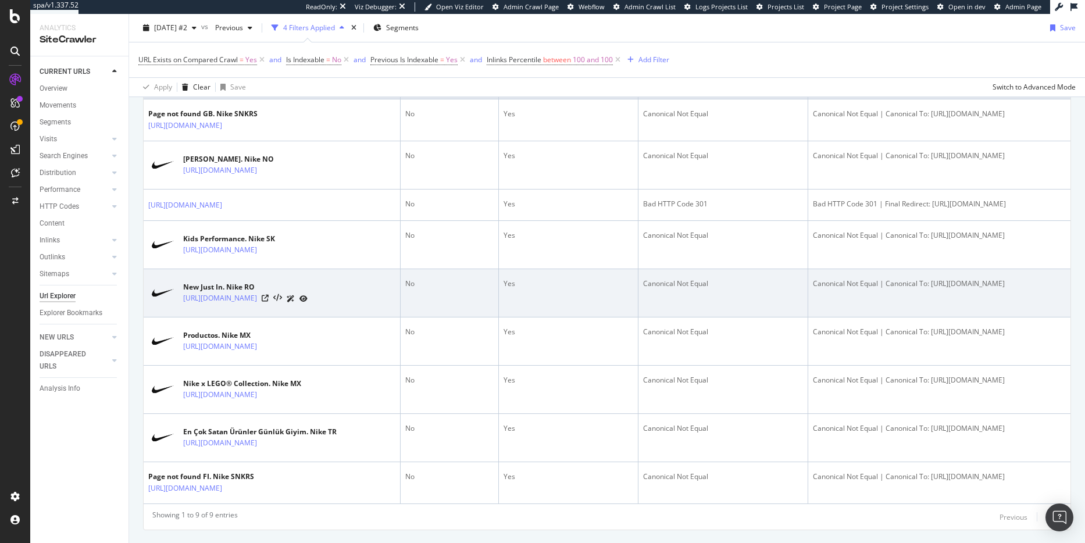
scroll to position [98, 0]
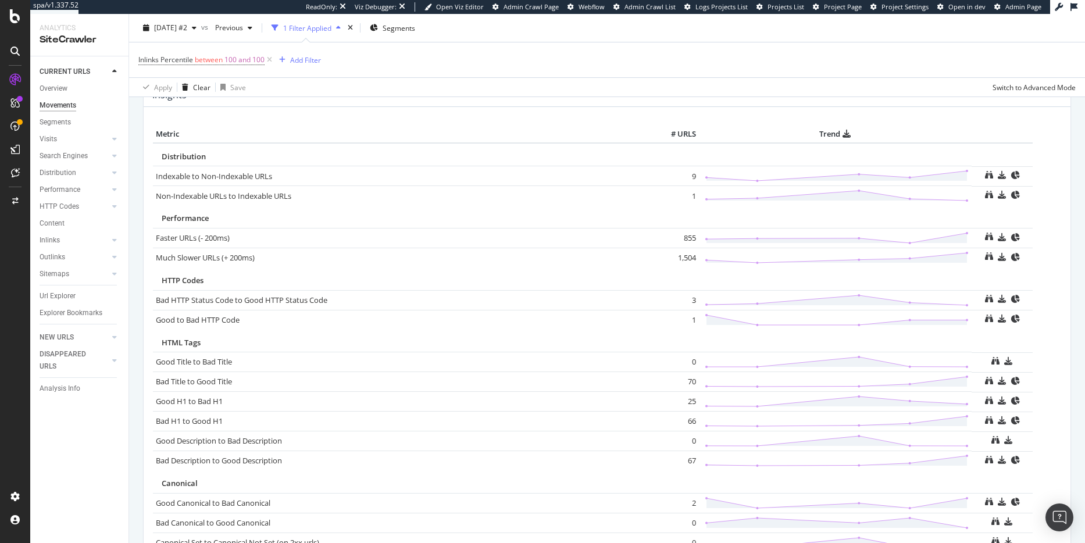
scroll to position [637, 0]
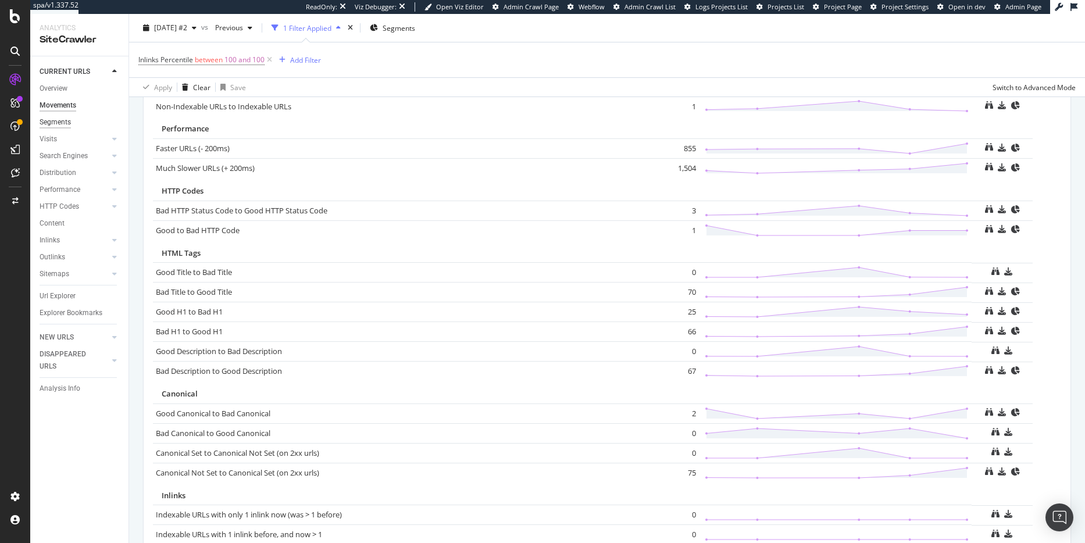
click at [50, 122] on div "Segments" at bounding box center [55, 122] width 31 height 12
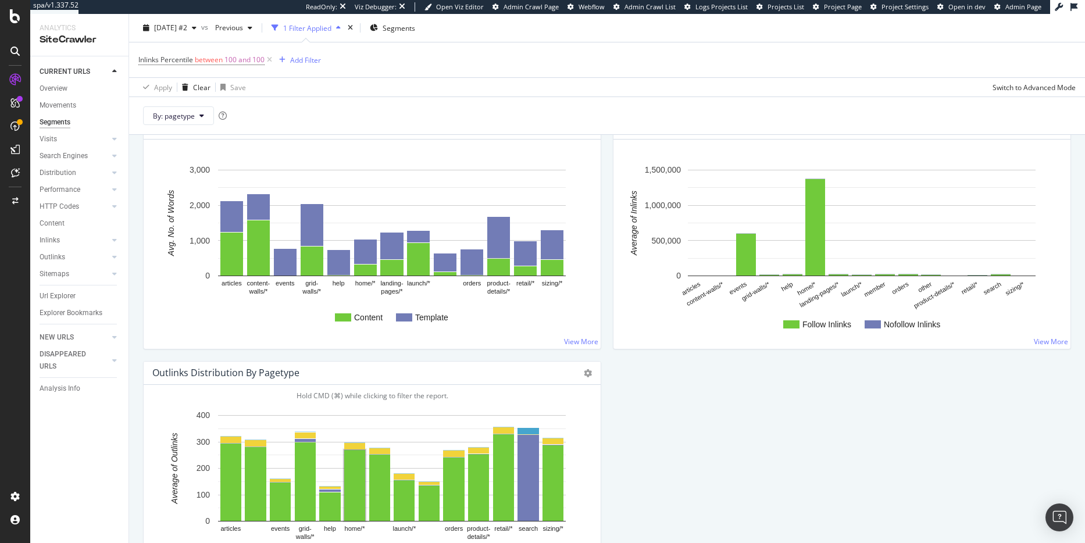
scroll to position [1340, 0]
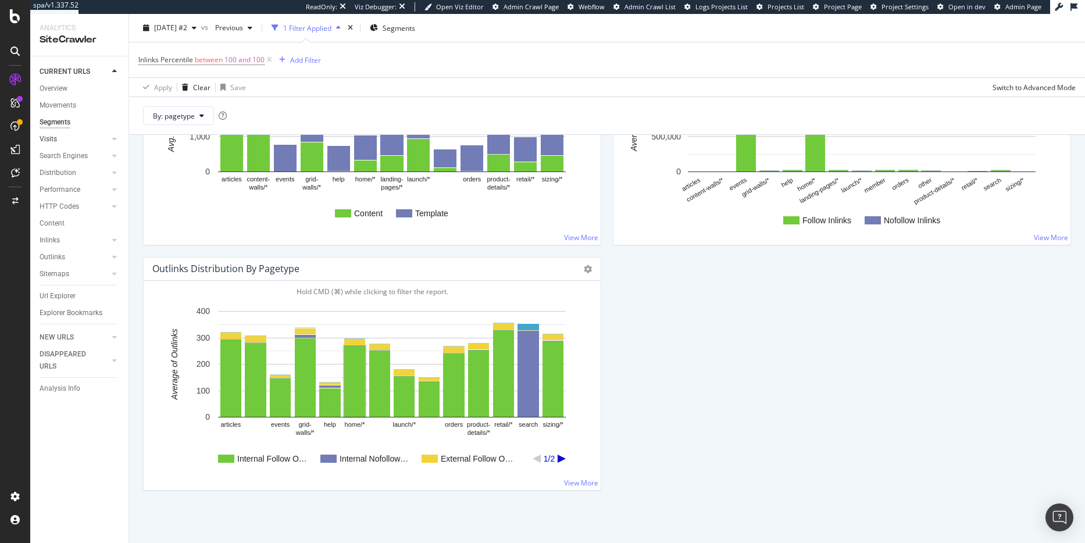
click at [60, 141] on link "Visits" at bounding box center [74, 139] width 69 height 12
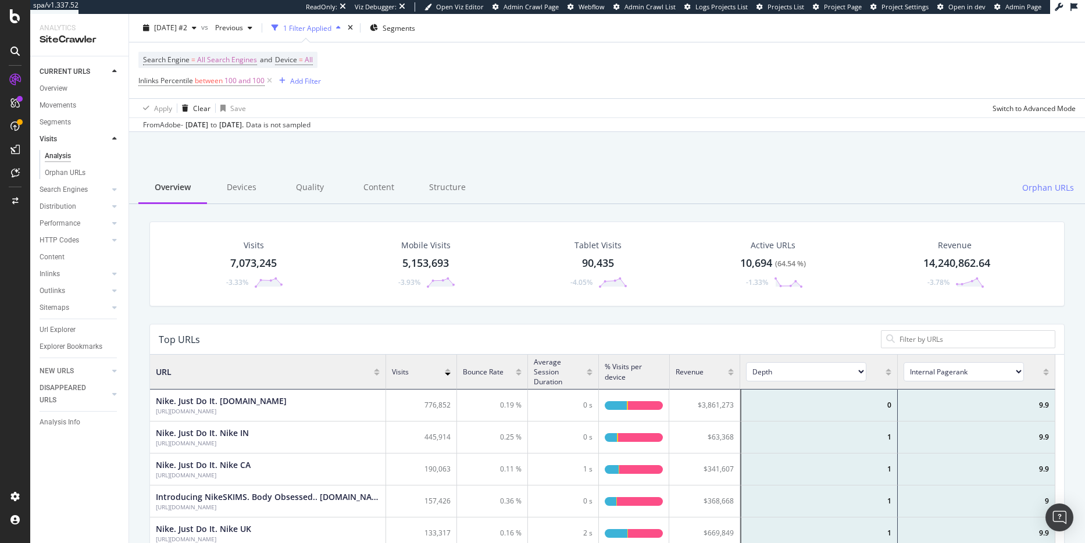
scroll to position [37, 0]
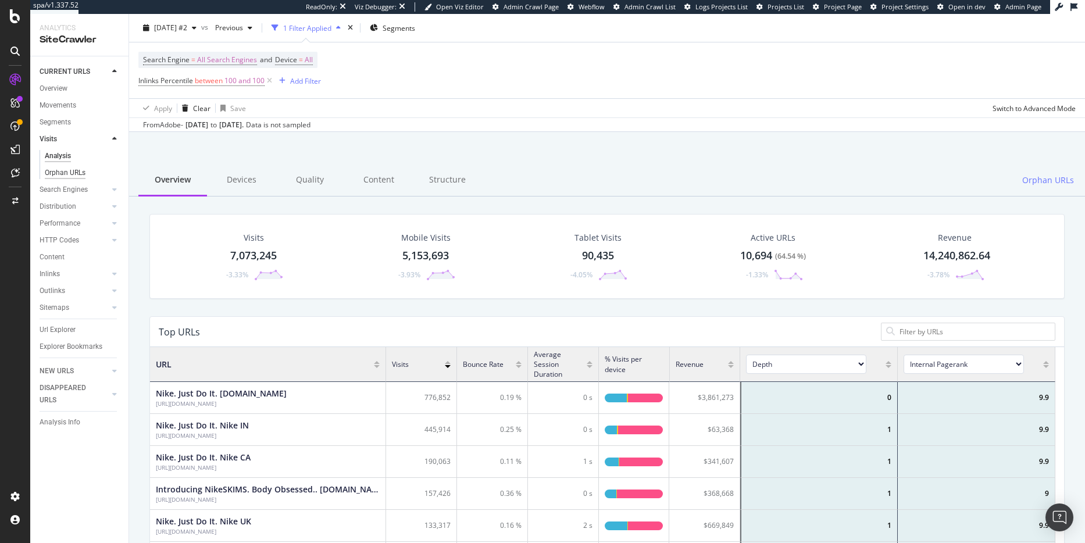
click at [81, 175] on div "Orphan URLs" at bounding box center [65, 173] width 41 height 12
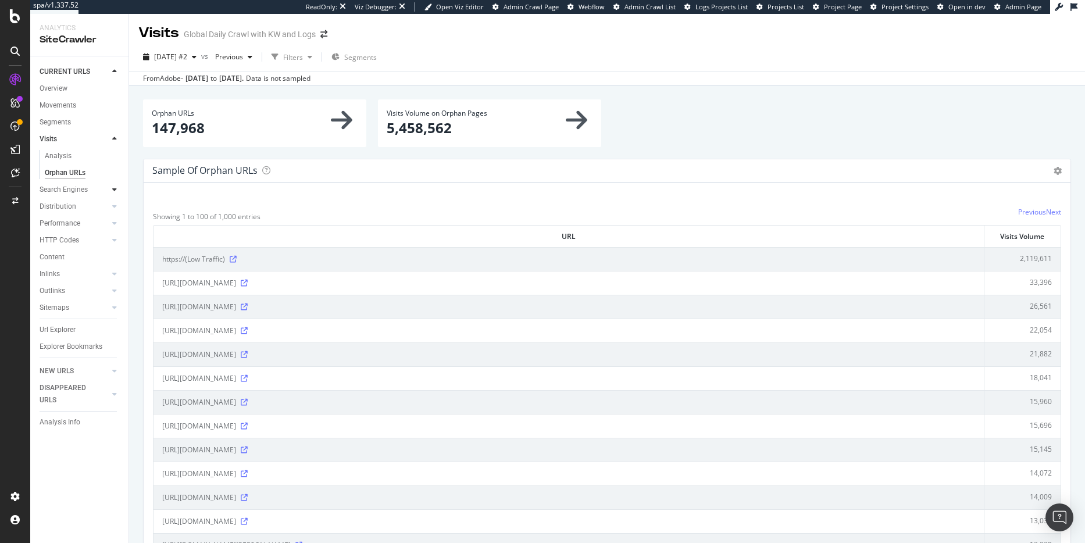
click at [113, 190] on icon at bounding box center [114, 189] width 5 height 7
click at [76, 175] on div "Top Charts" at bounding box center [62, 173] width 34 height 12
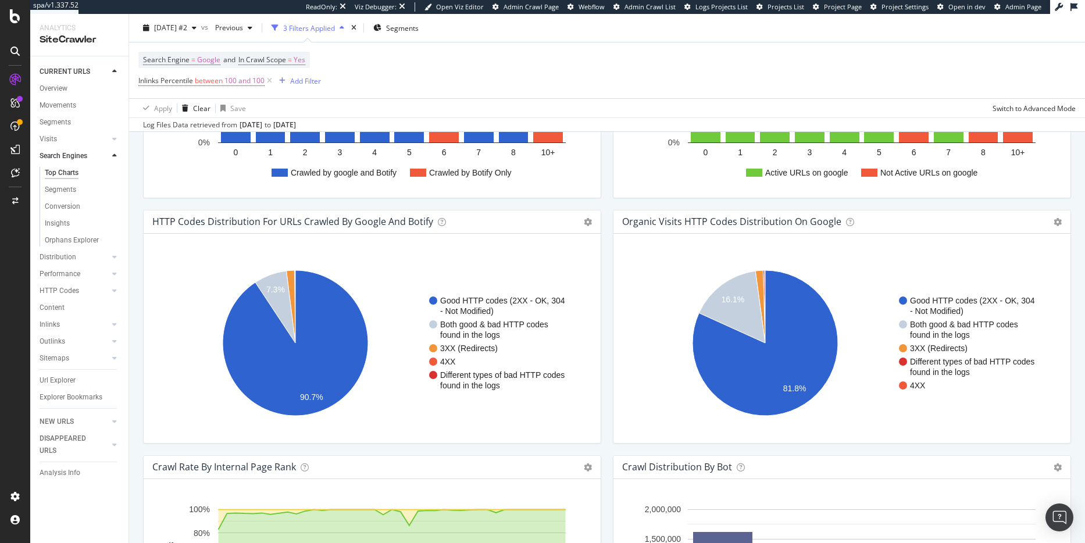
scroll to position [879, 0]
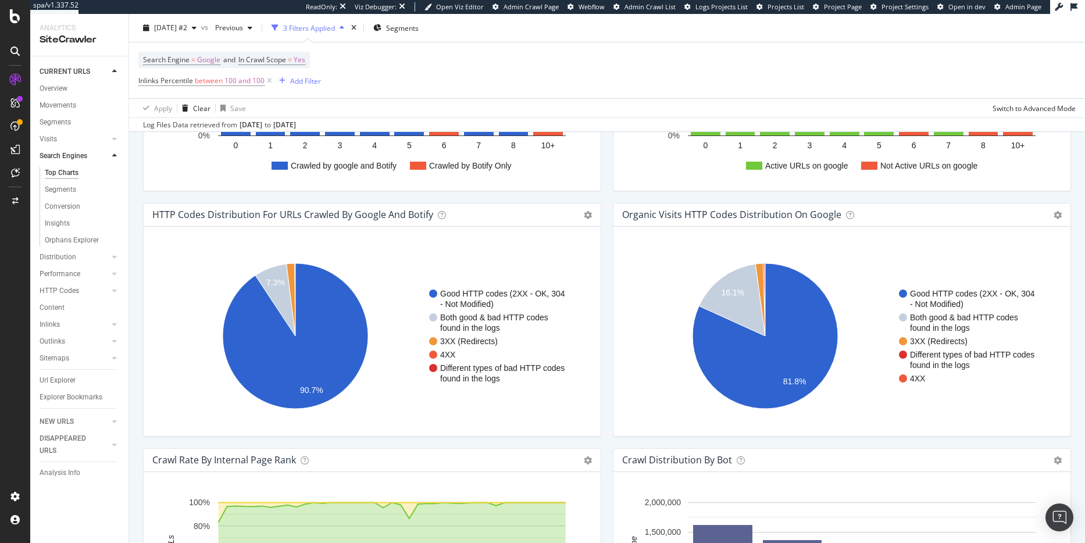
click at [519, 279] on rect "A chart." at bounding box center [370, 335] width 434 height 181
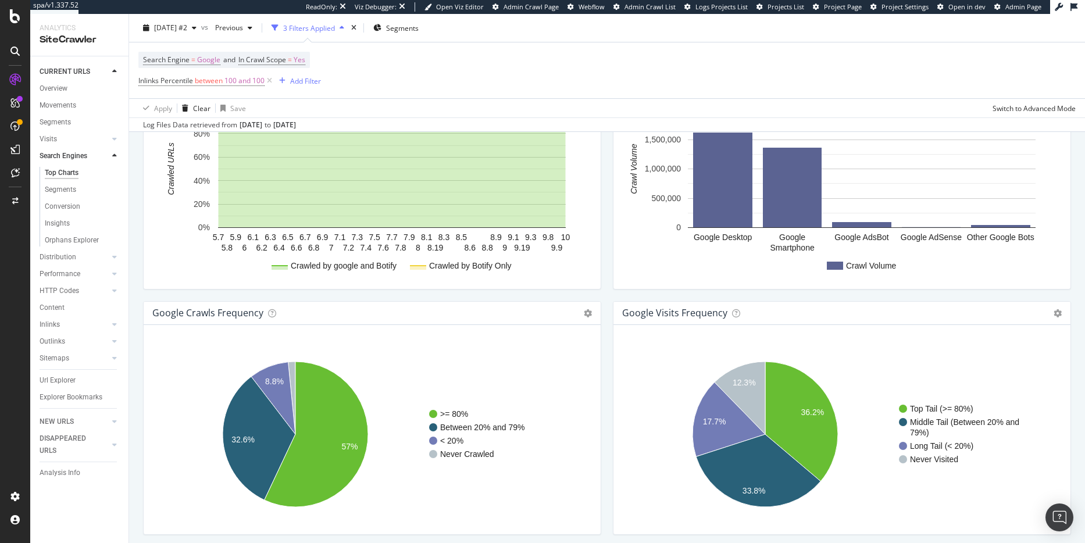
scroll to position [1317, 0]
